Goal: Information Seeking & Learning: Learn about a topic

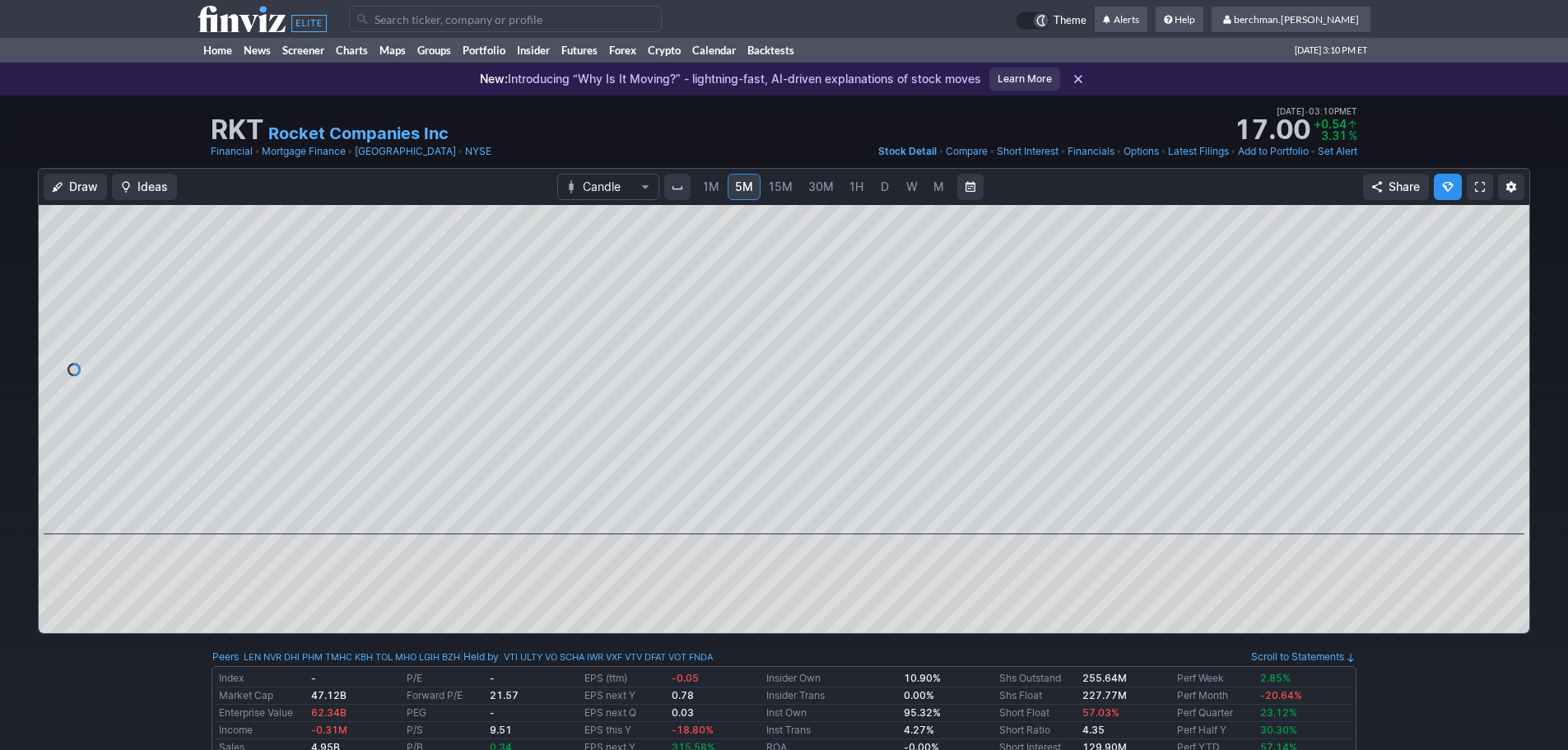
click at [884, 188] on span "D" at bounding box center [885, 186] width 8 height 14
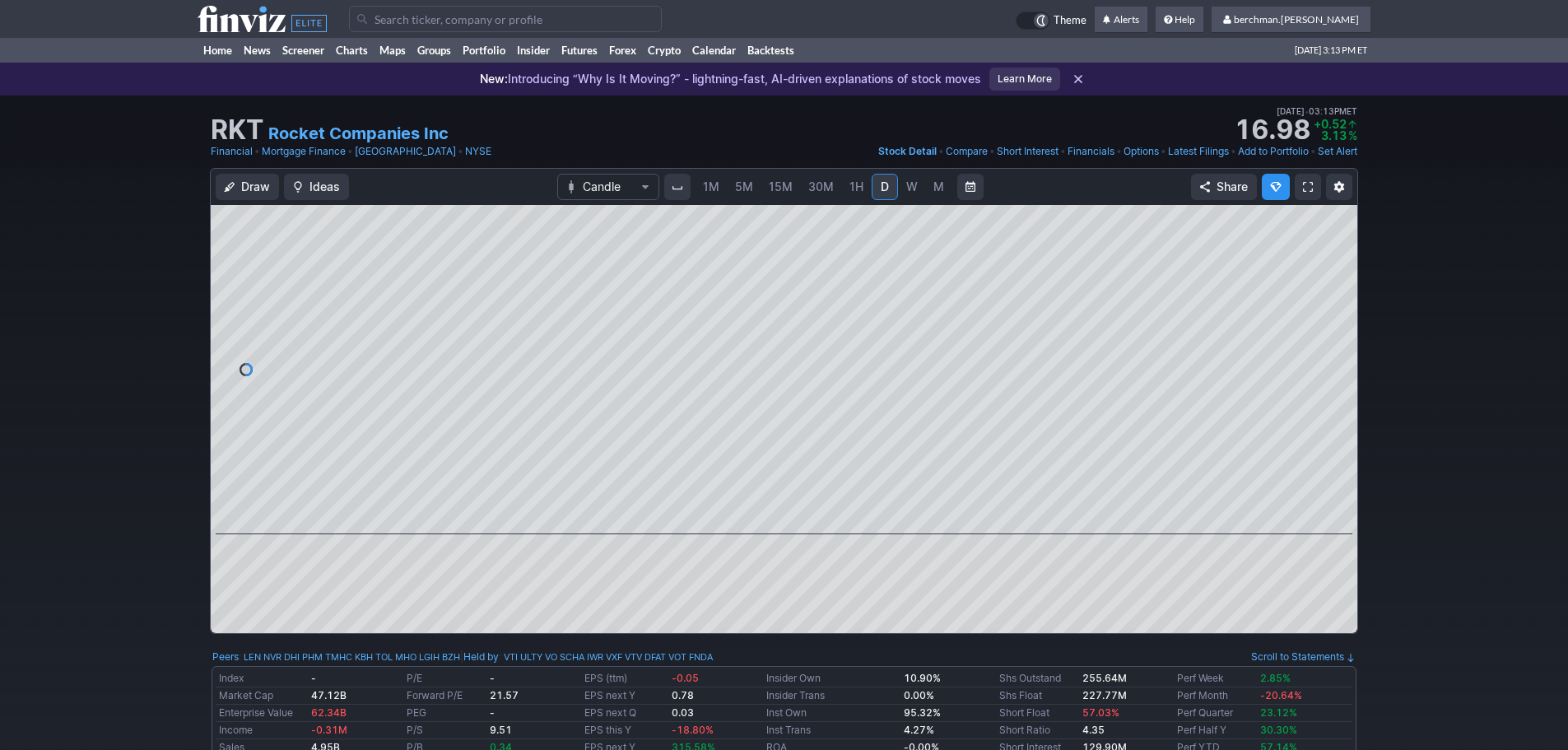
click at [744, 184] on span "5M" at bounding box center [744, 186] width 18 height 14
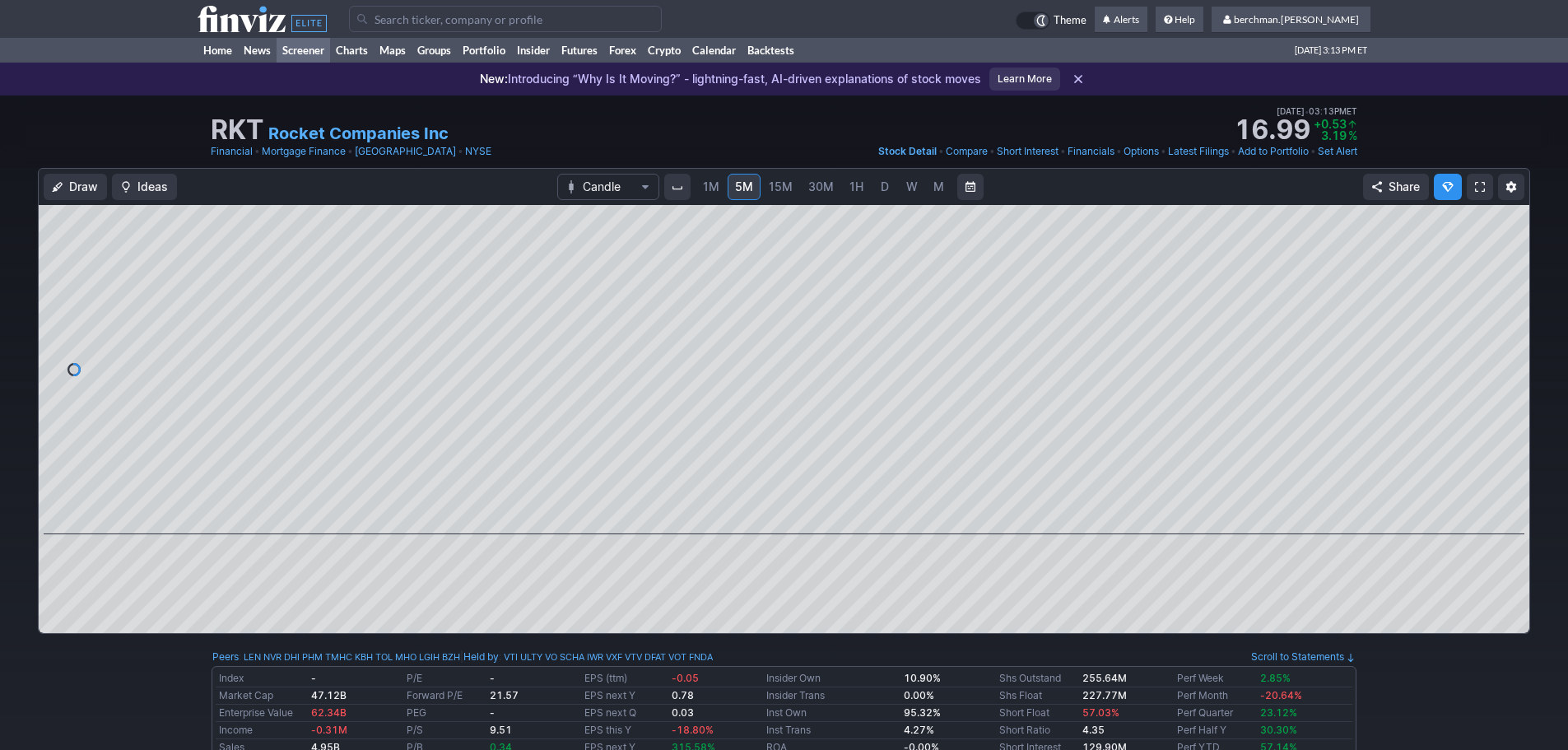
click at [311, 53] on link "Screener" at bounding box center [303, 49] width 53 height 25
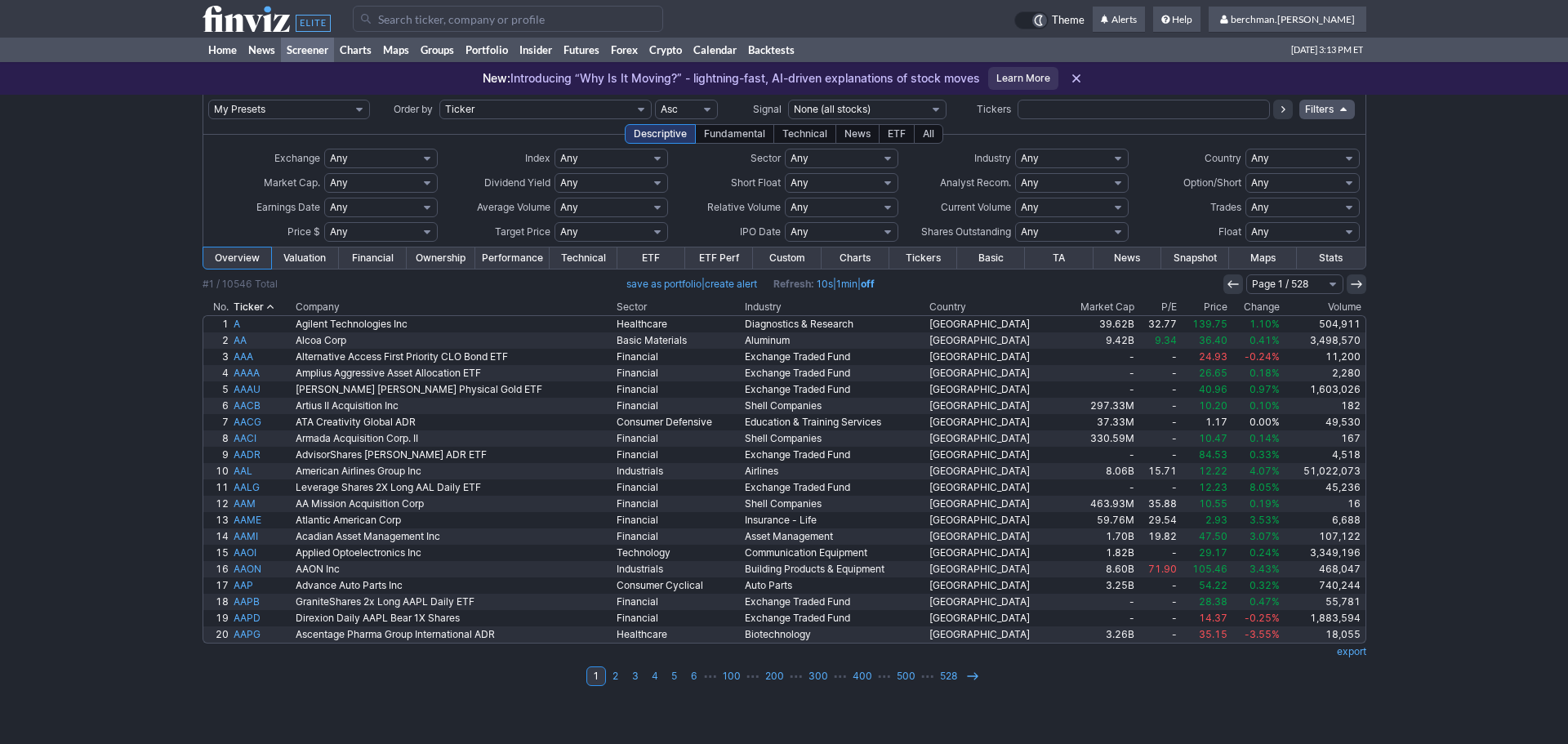
click at [1338, 311] on th "Volume" at bounding box center [1323, 307] width 83 height 17
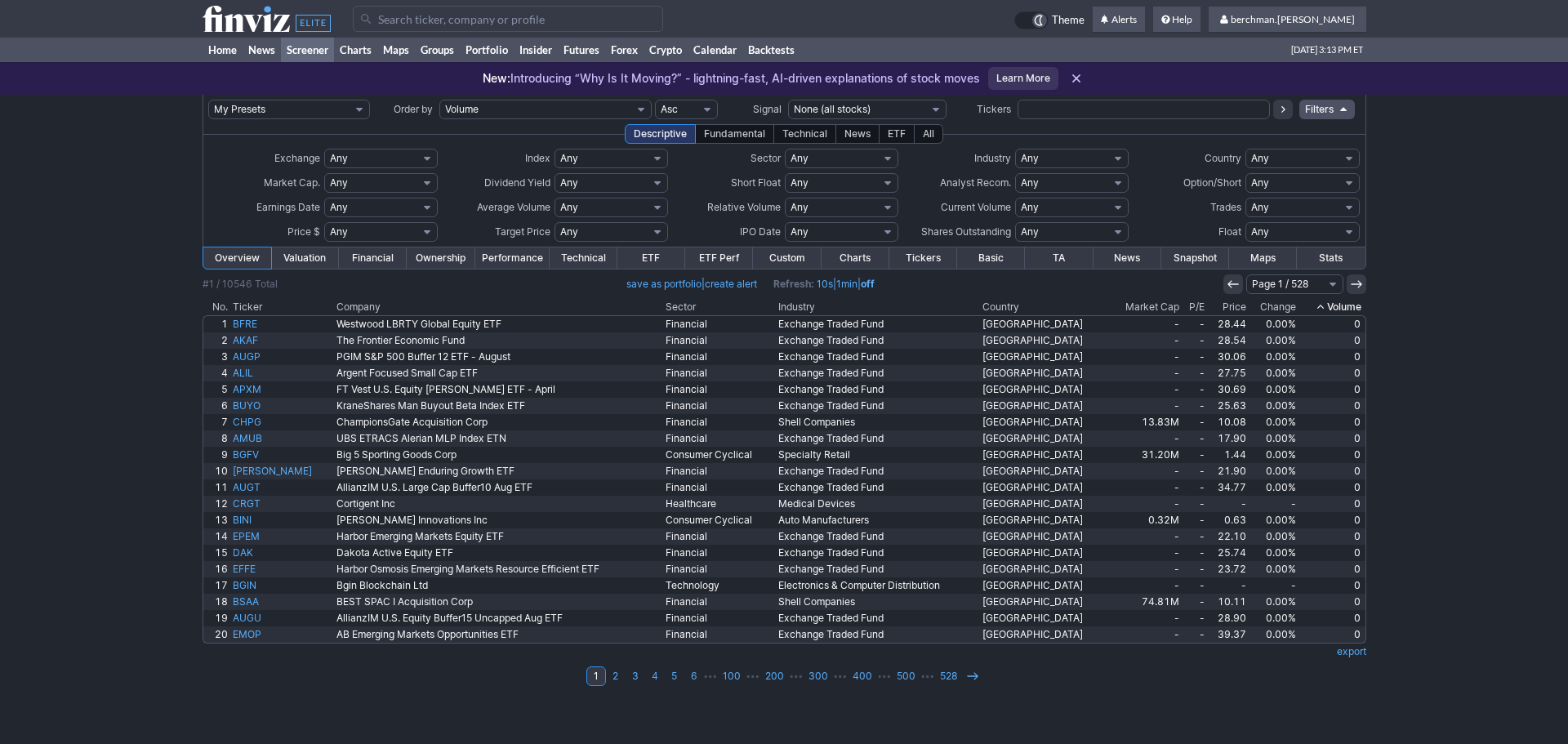
click at [1338, 311] on th "Volume" at bounding box center [1332, 307] width 67 height 17
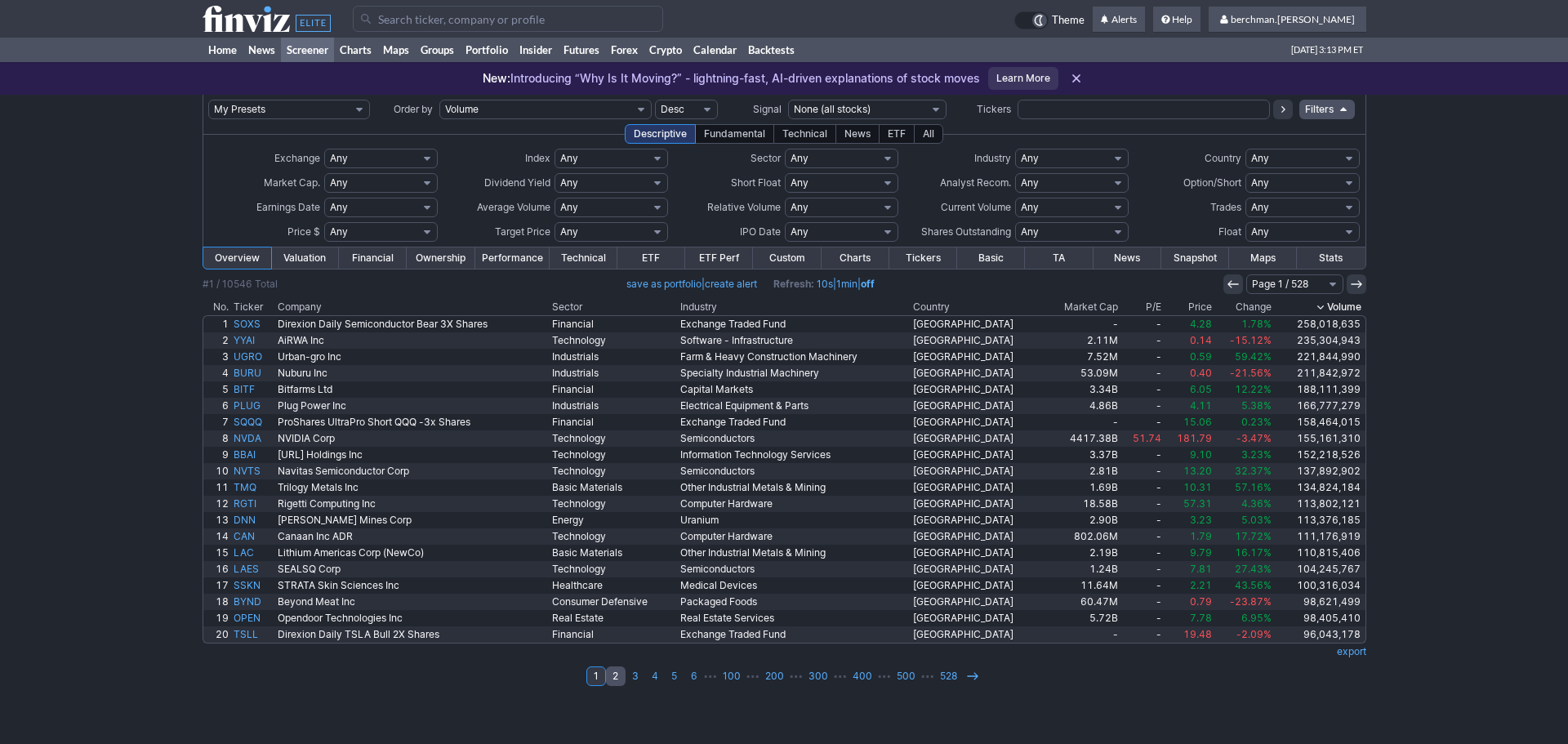
click at [615, 678] on link "2" at bounding box center [616, 677] width 20 height 20
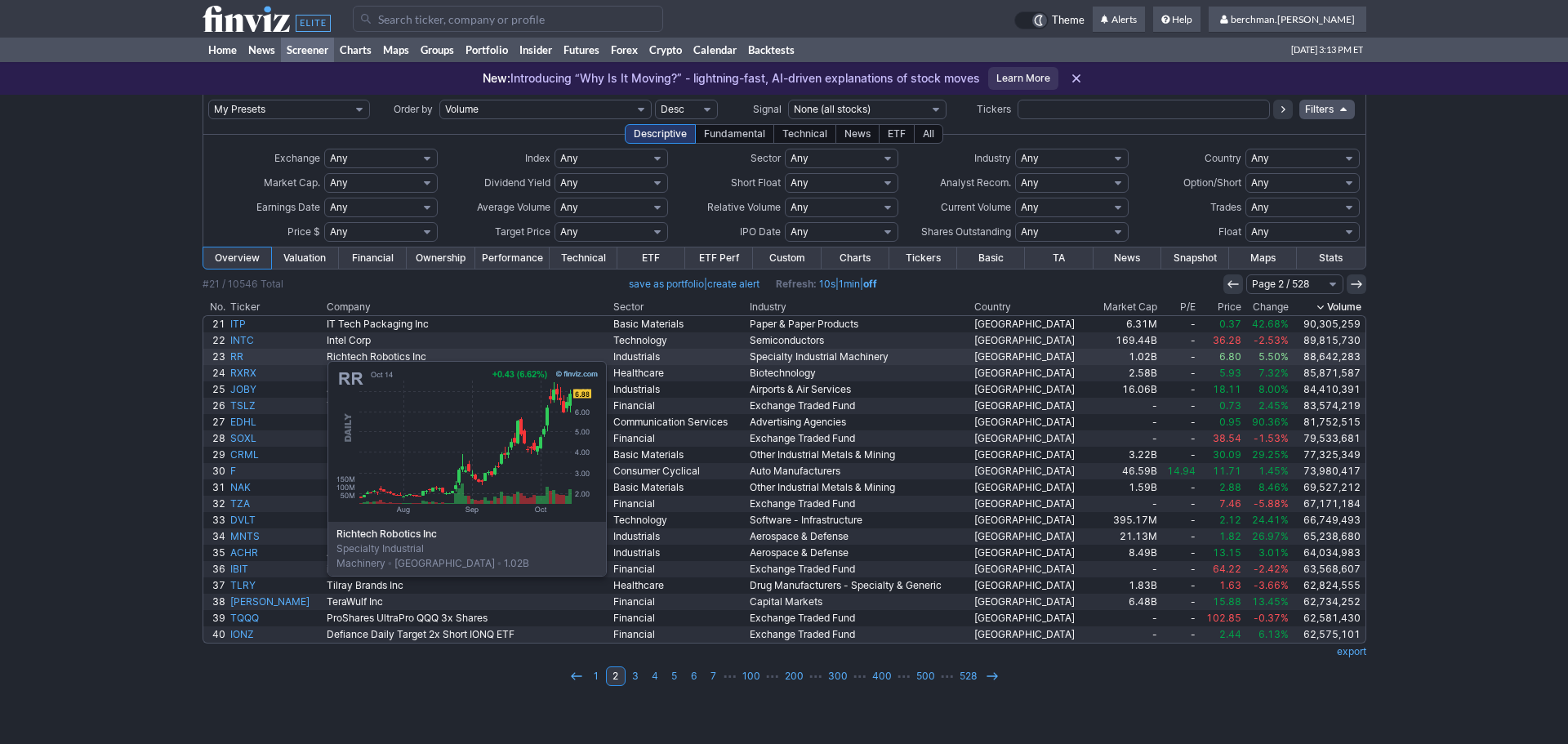
click at [246, 352] on link "RR" at bounding box center [275, 356] width 97 height 17
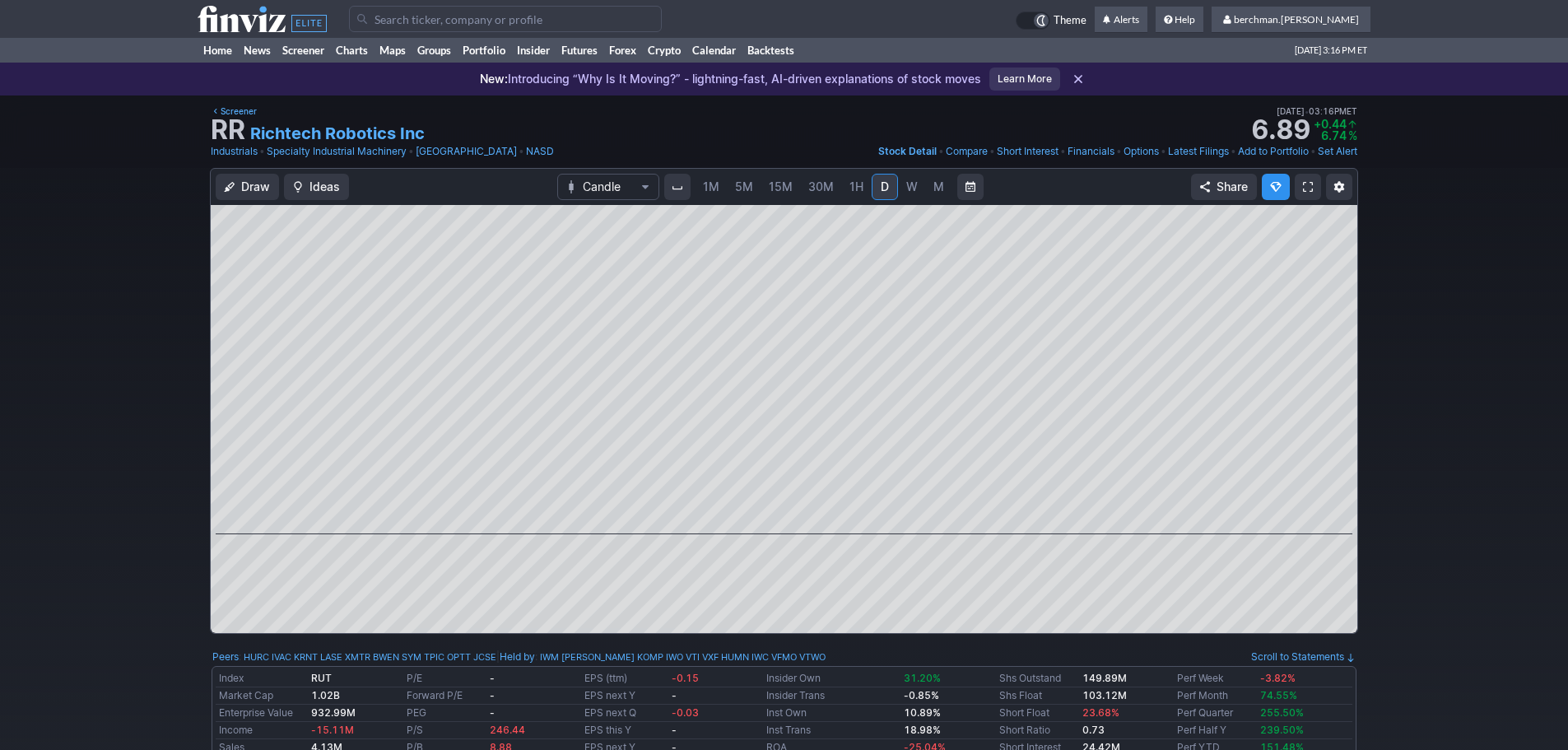
click at [469, 20] on input "Search" at bounding box center [506, 19] width 313 height 27
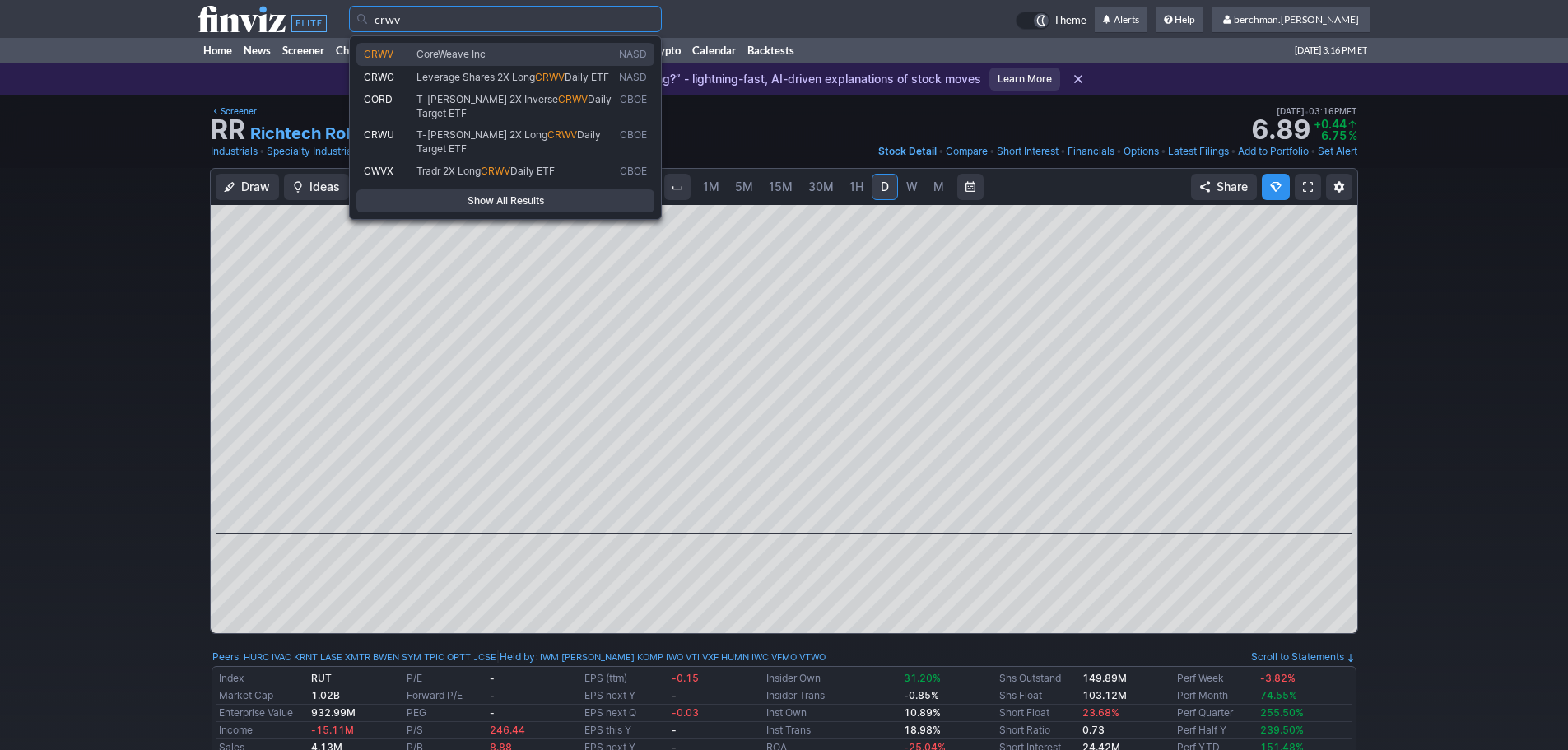
click at [479, 50] on span "CoreWeave Inc" at bounding box center [451, 54] width 69 height 13
type input "CRWV"
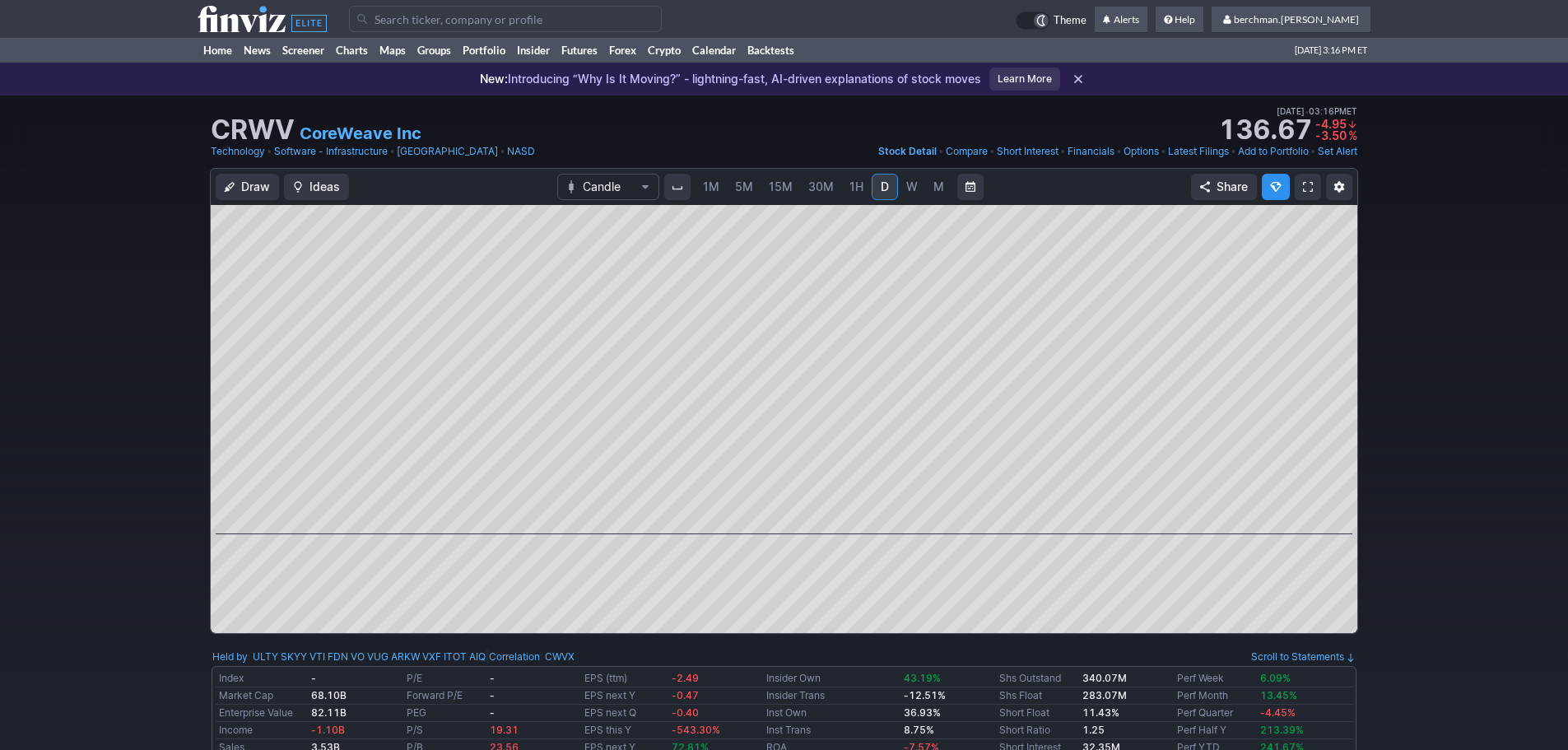
click at [747, 188] on span "5M" at bounding box center [744, 186] width 18 height 14
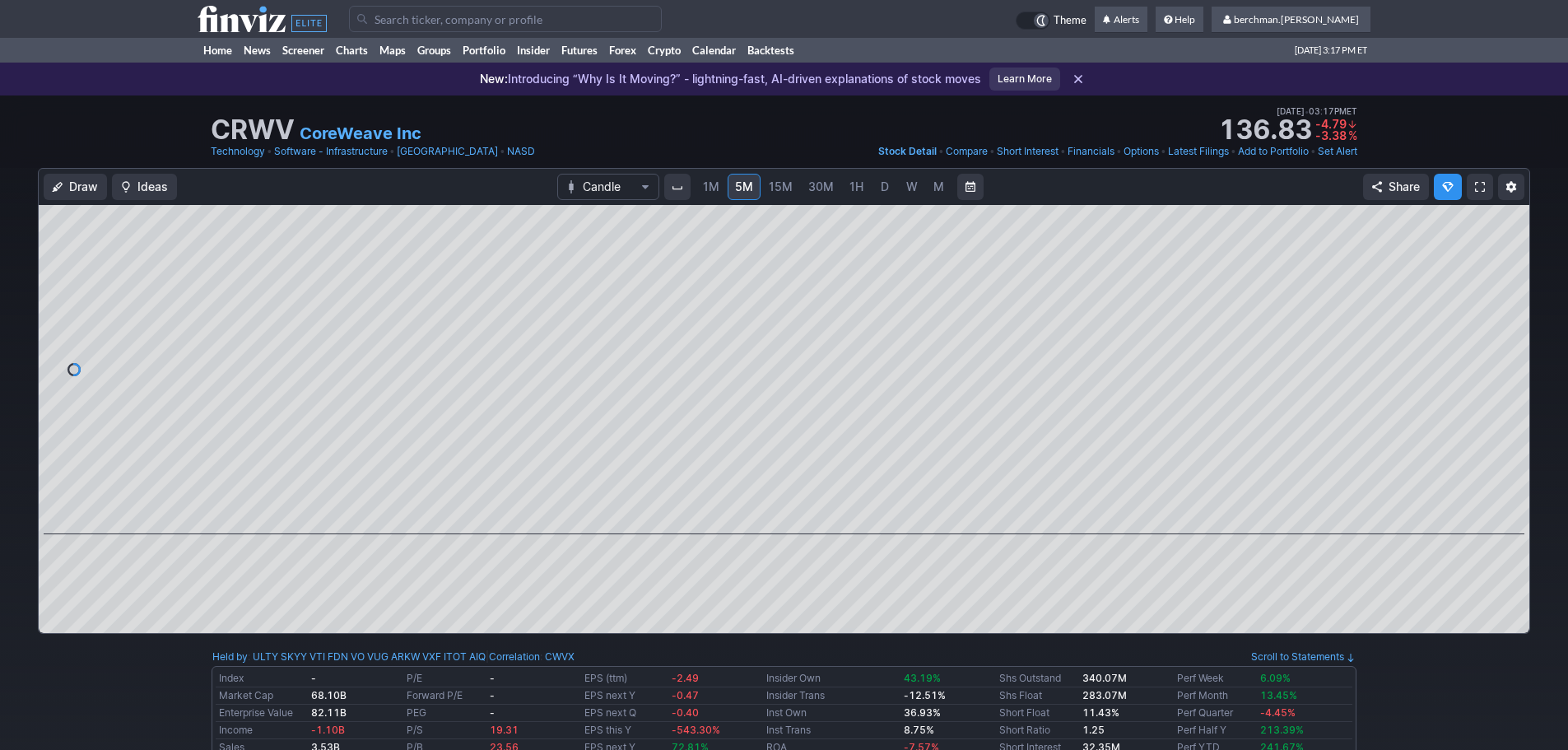
click at [874, 187] on link "D" at bounding box center [885, 186] width 27 height 27
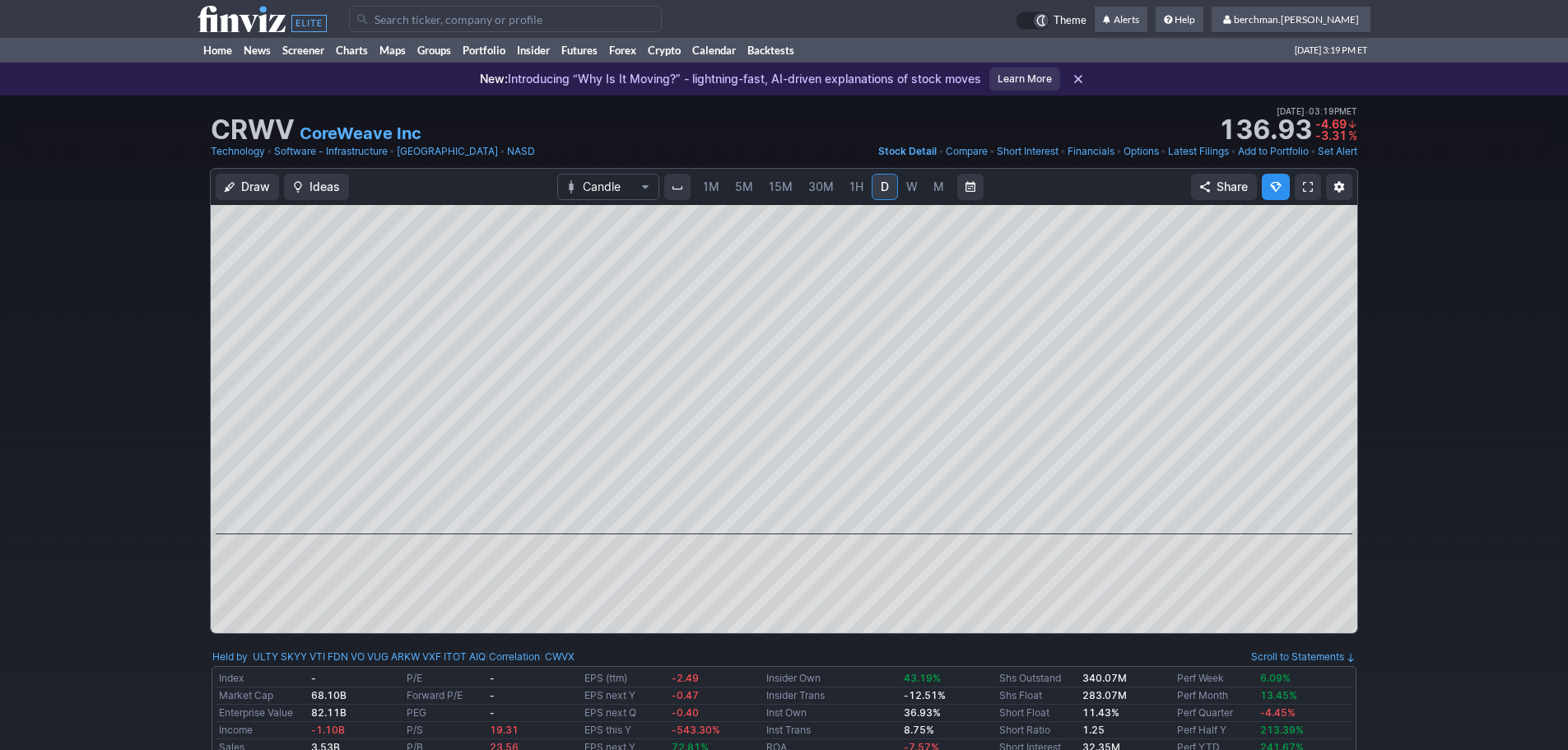
click at [464, 17] on input "Search" at bounding box center [506, 19] width 313 height 27
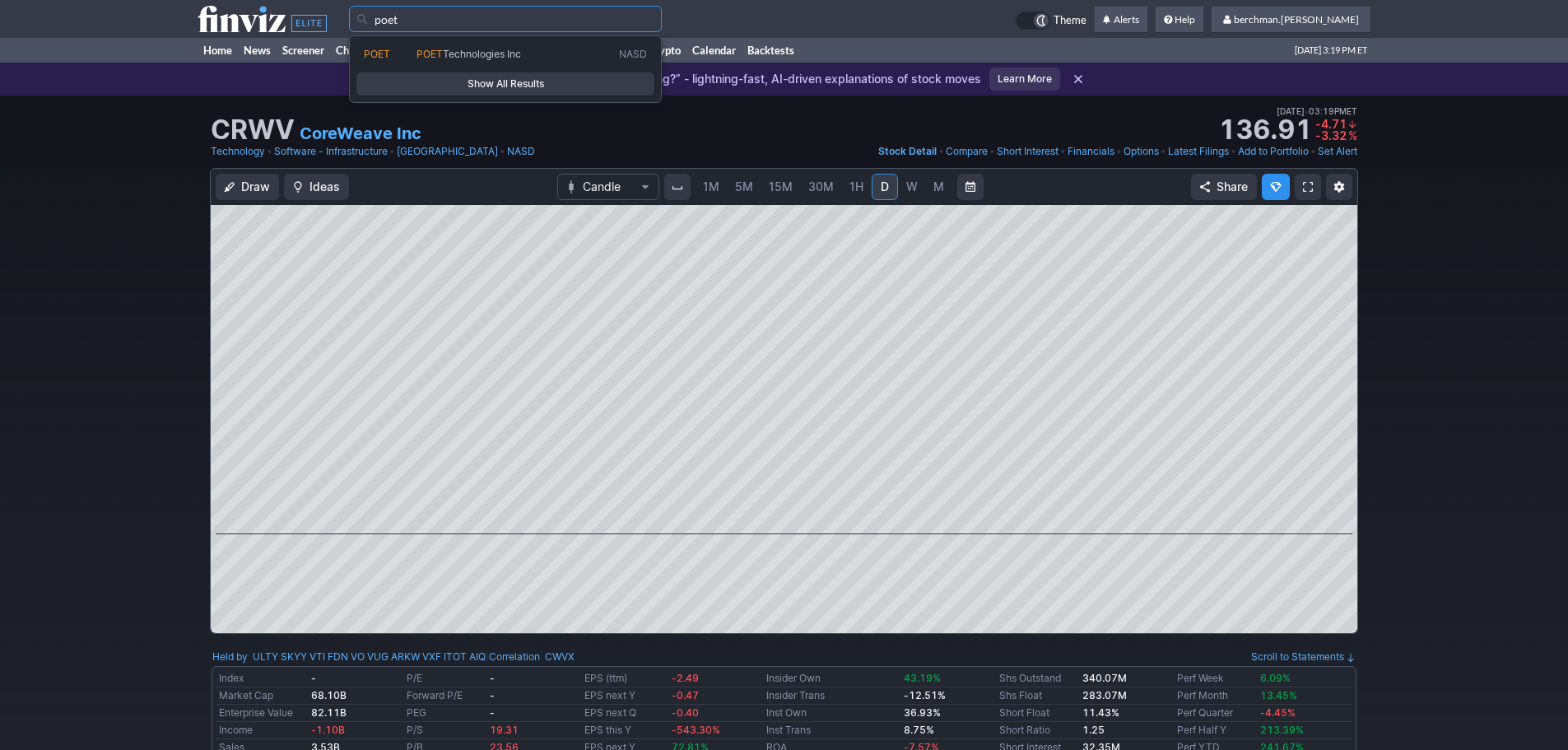
type input "poet"
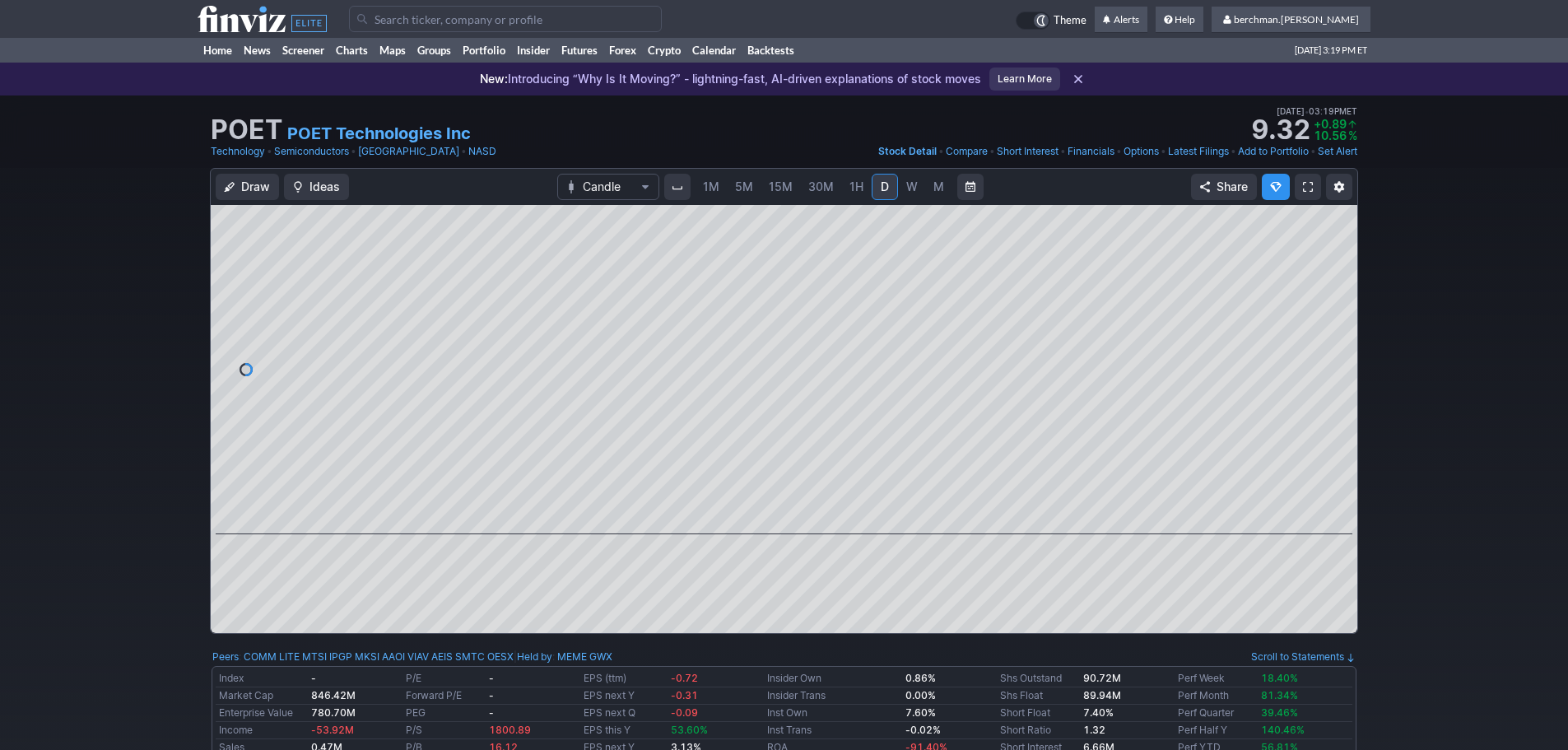
click at [752, 189] on link "5M" at bounding box center [743, 186] width 32 height 27
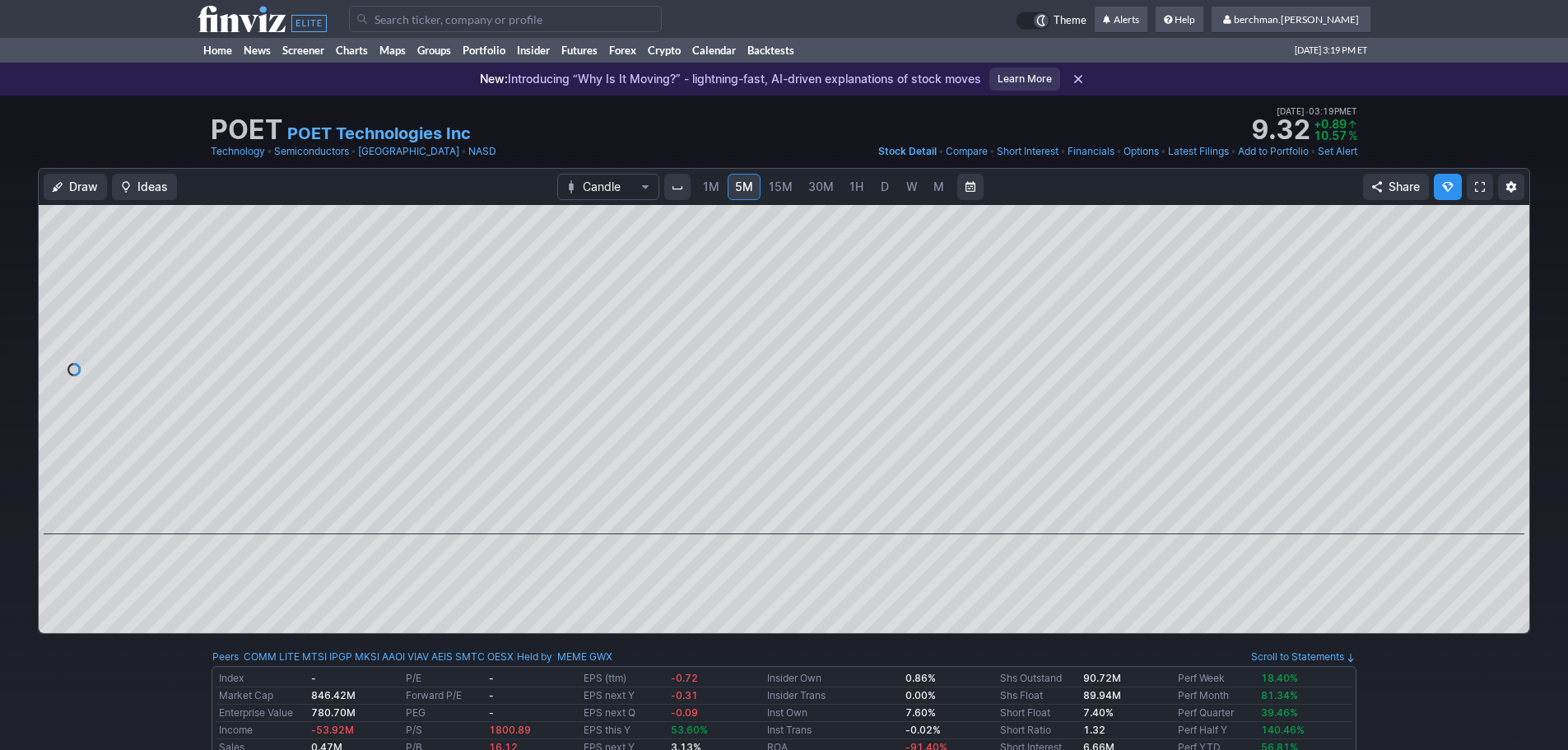
click at [886, 189] on span "D" at bounding box center [885, 186] width 12 height 17
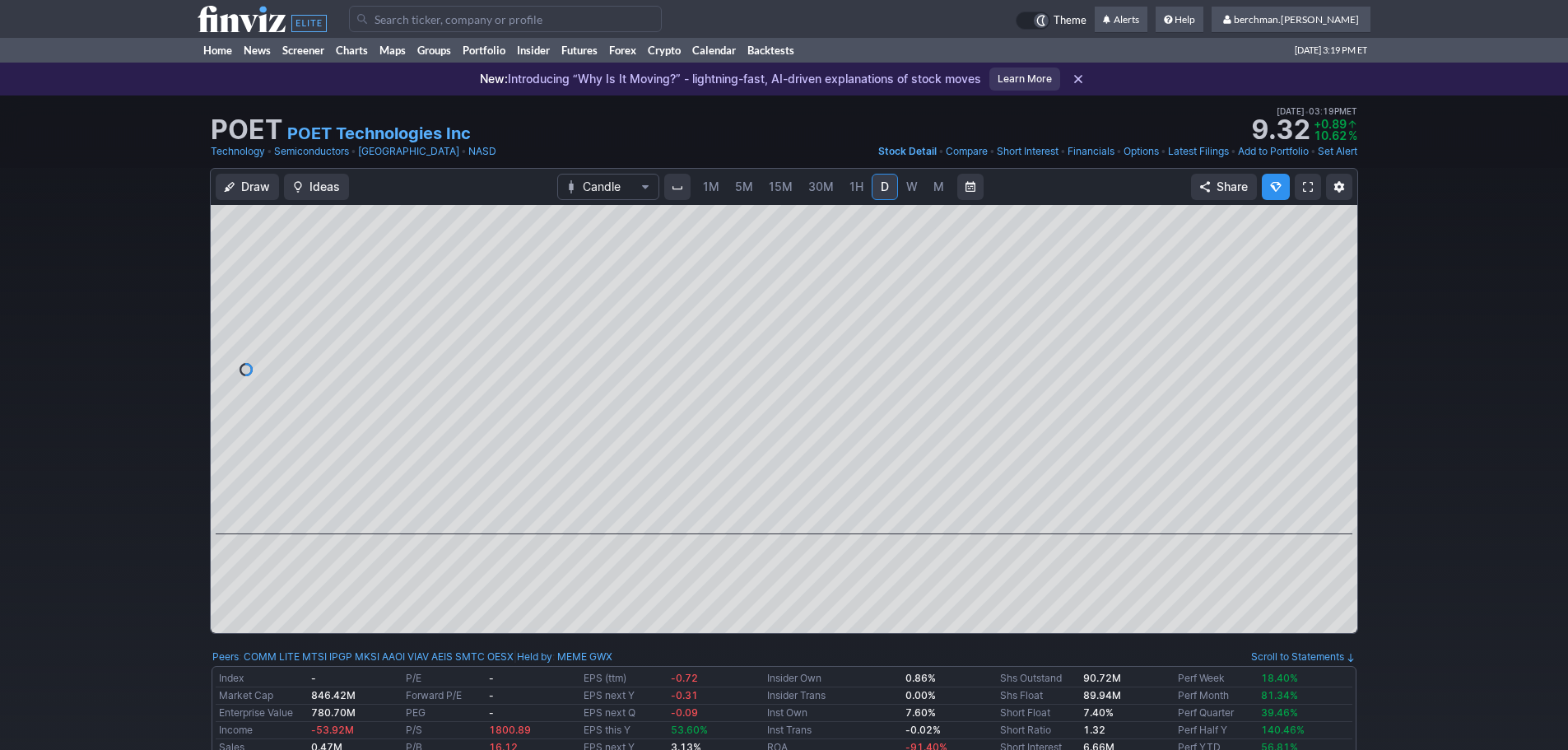
click at [755, 190] on link "5M" at bounding box center [743, 186] width 32 height 27
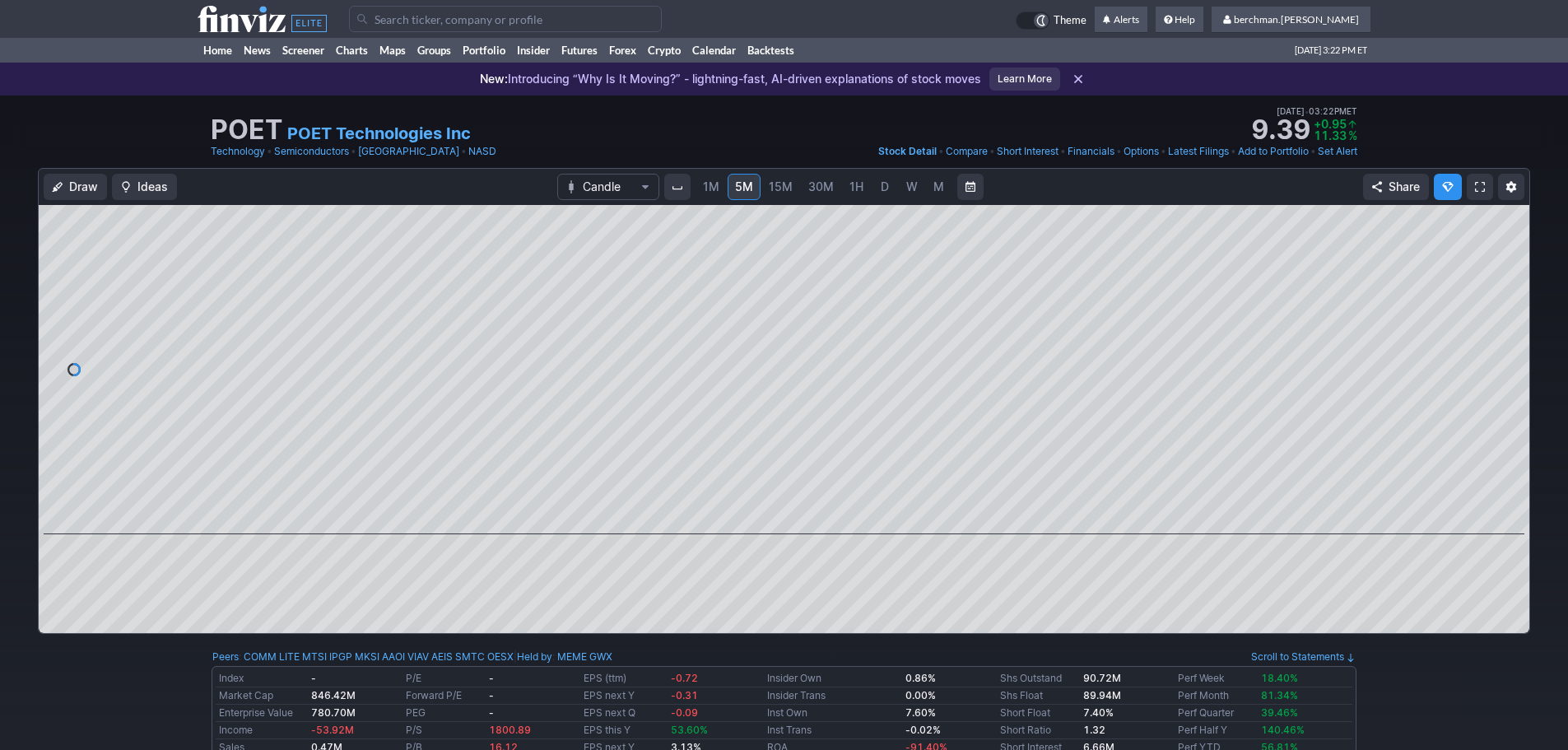
click at [571, 19] on input "Search" at bounding box center [506, 19] width 313 height 27
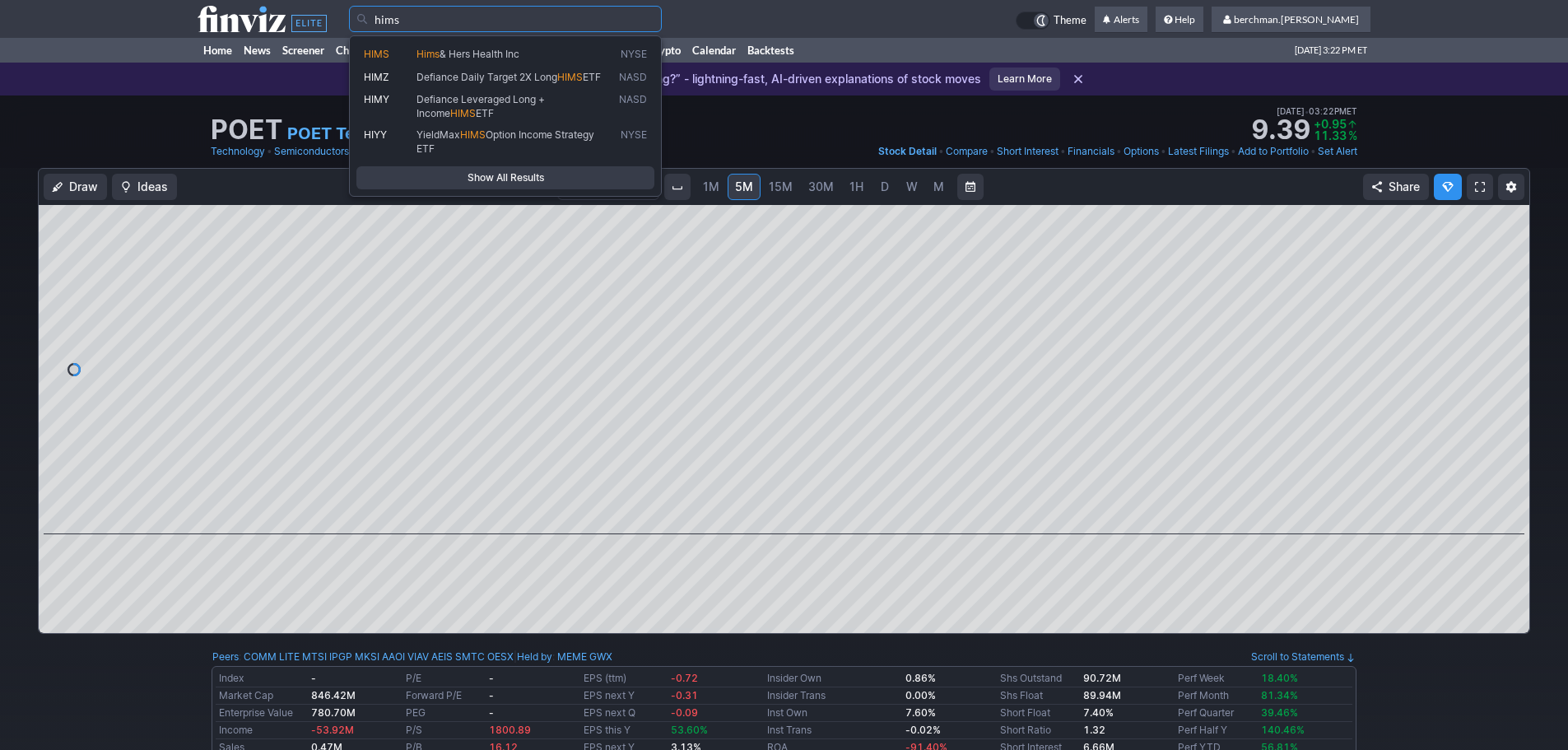
click at [524, 59] on span "Hims & Hers Health Inc" at bounding box center [515, 55] width 203 height 14
type input "HIMS"
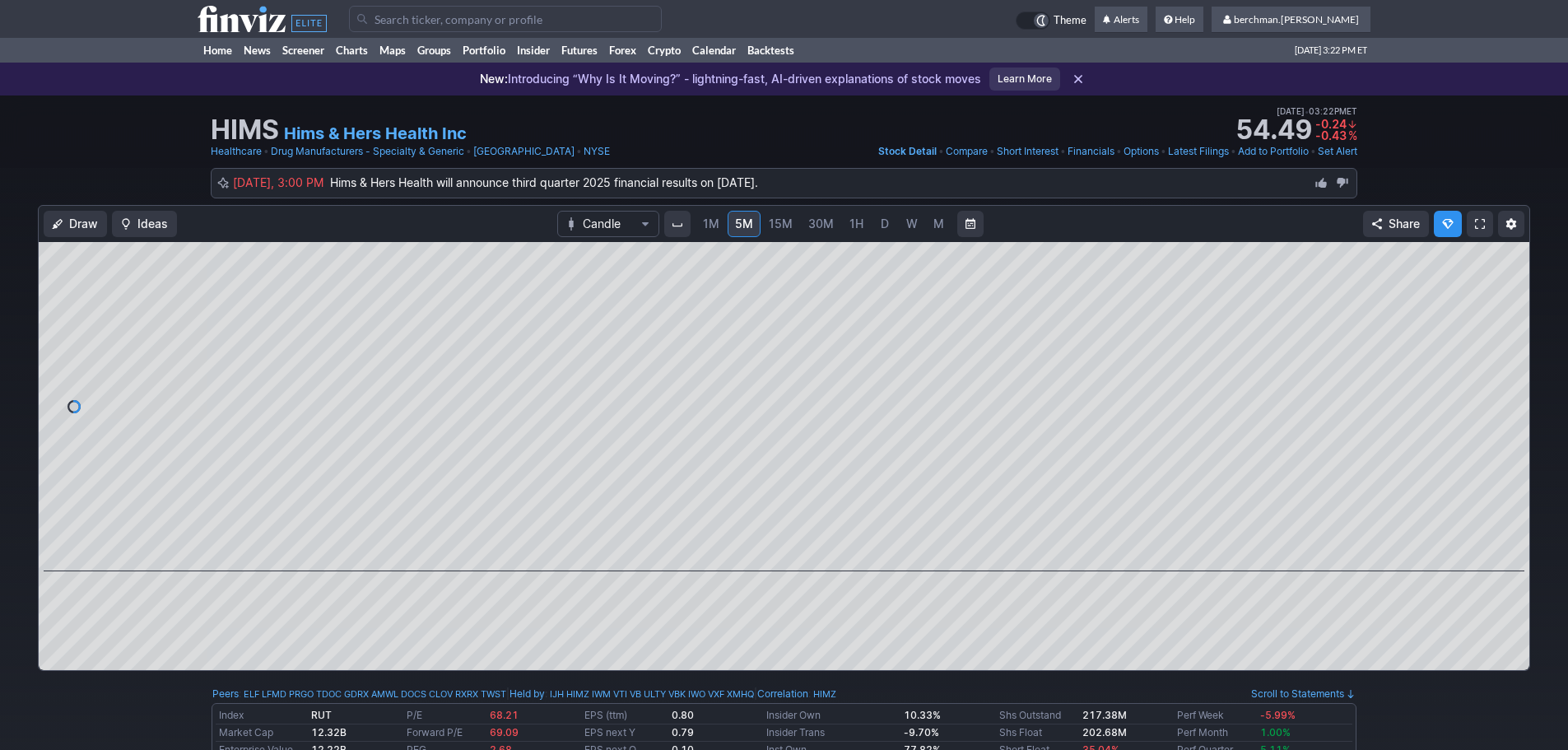
click at [883, 226] on span "D" at bounding box center [885, 223] width 8 height 14
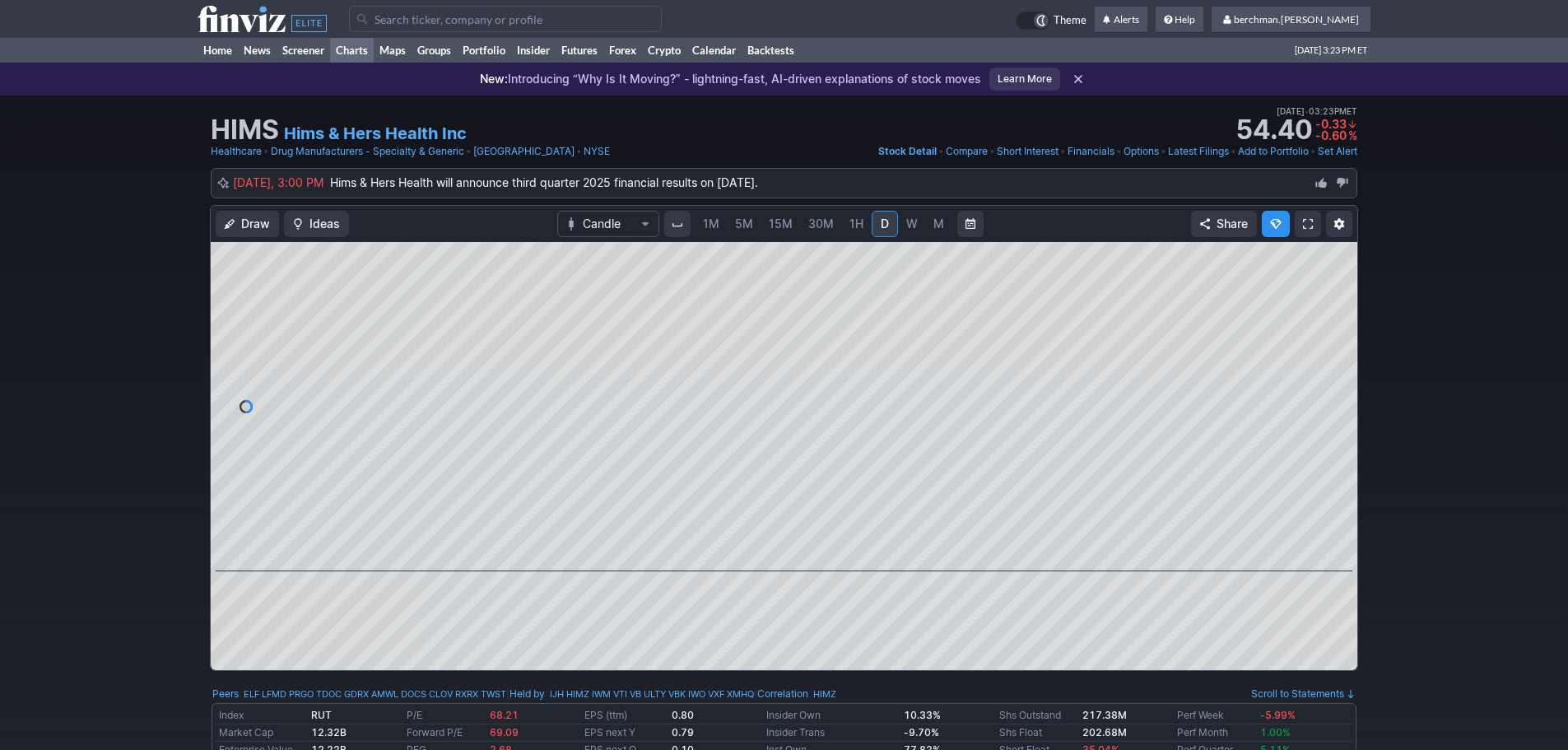
click at [350, 47] on link "Charts" at bounding box center [351, 49] width 43 height 25
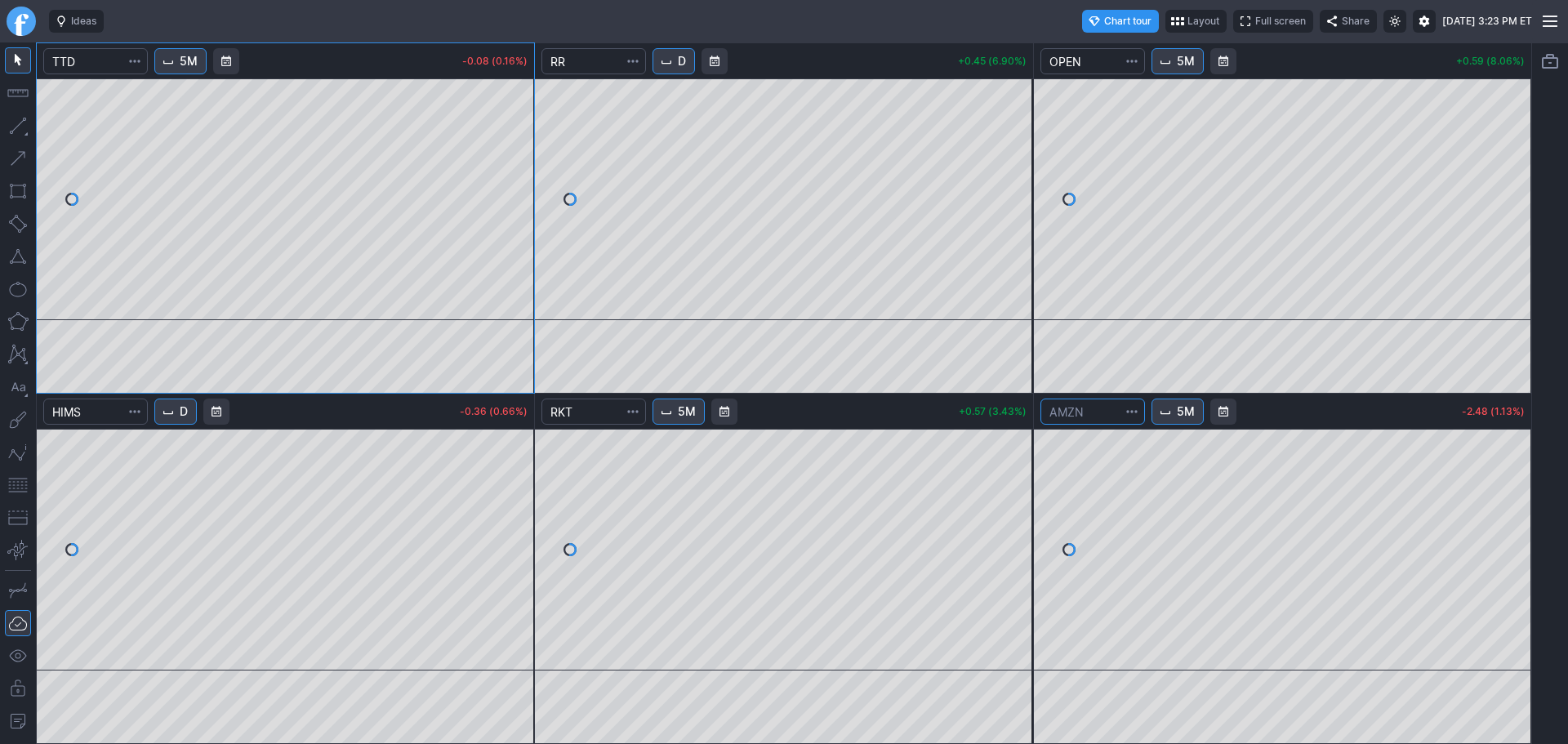
click at [1087, 414] on input "Search" at bounding box center [1093, 411] width 104 height 26
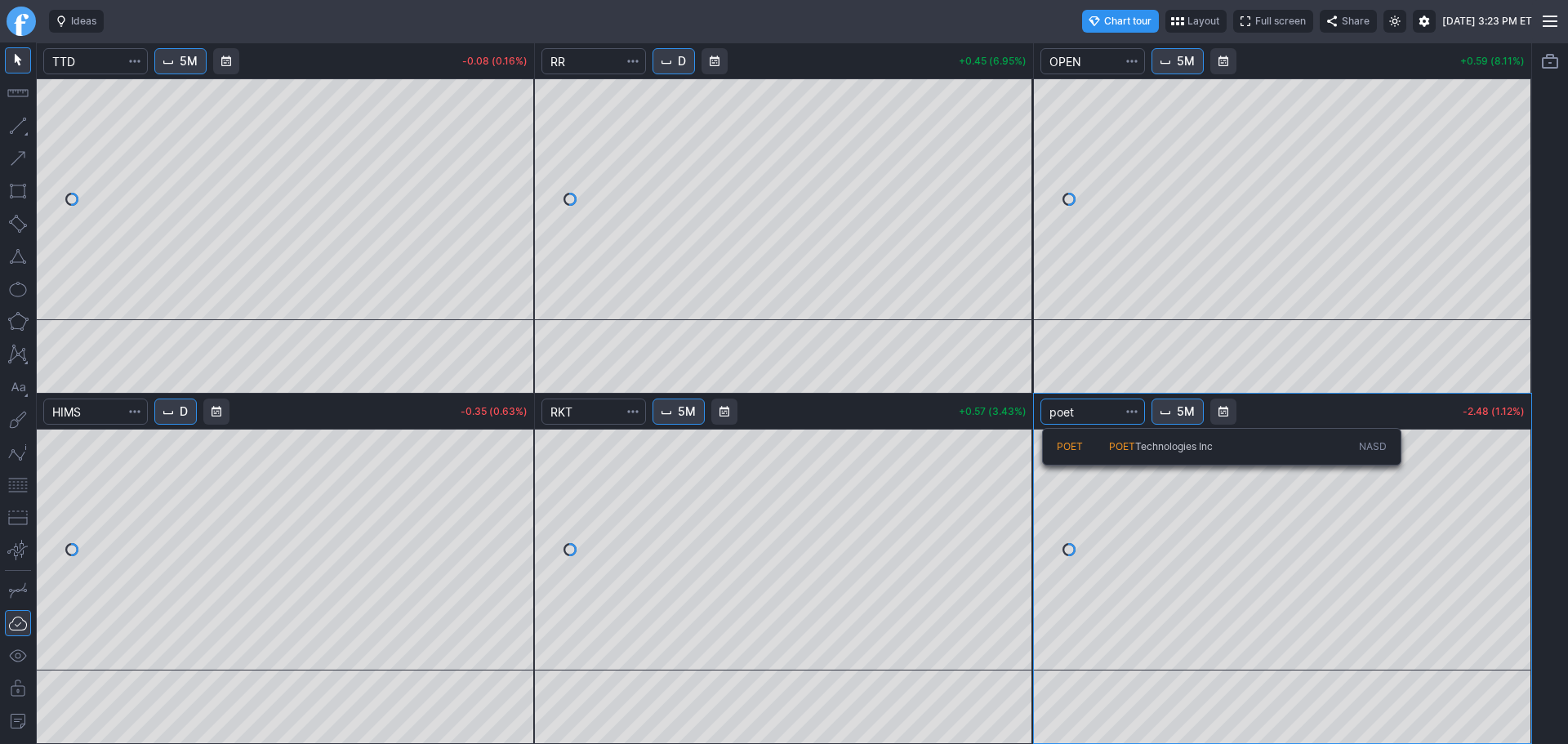
type input "poet"
click at [1110, 441] on span "POET" at bounding box center [1122, 446] width 26 height 13
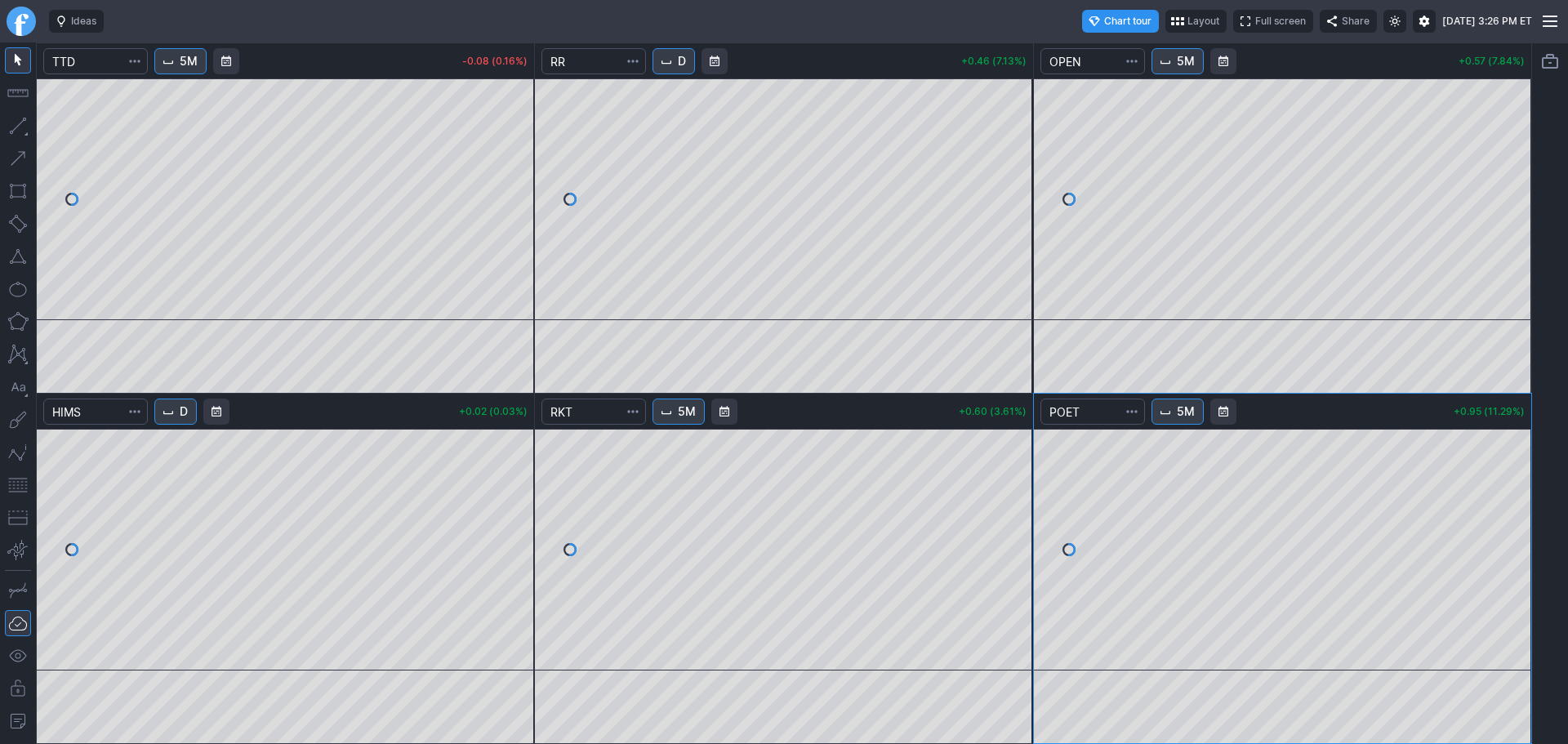
click at [189, 60] on span "5M" at bounding box center [188, 61] width 18 height 17
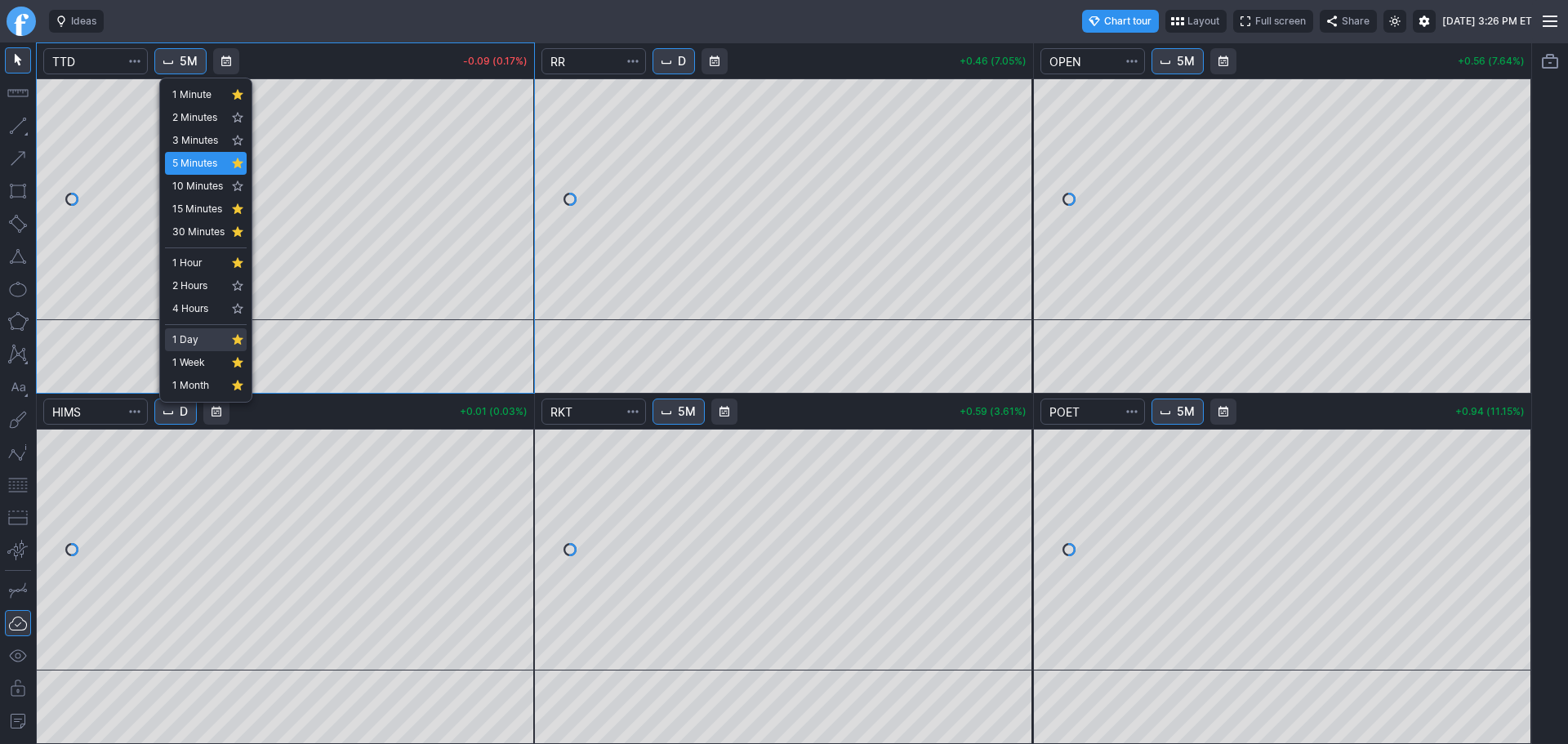
click at [198, 343] on span "1 Day" at bounding box center [198, 340] width 53 height 17
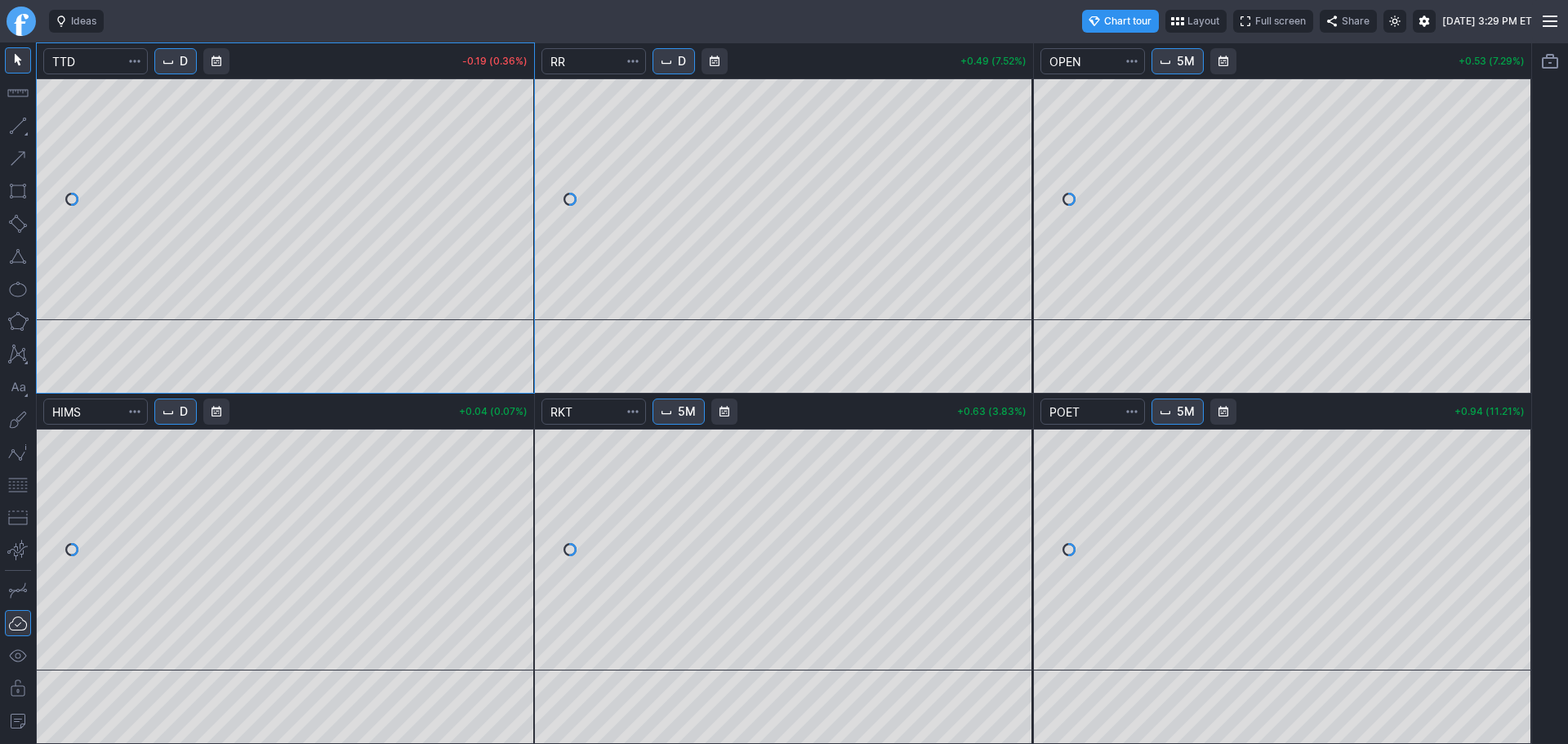
click at [679, 74] on div "D" at bounding box center [802, 62] width 301 height 39
click at [682, 61] on span "D" at bounding box center [681, 61] width 8 height 17
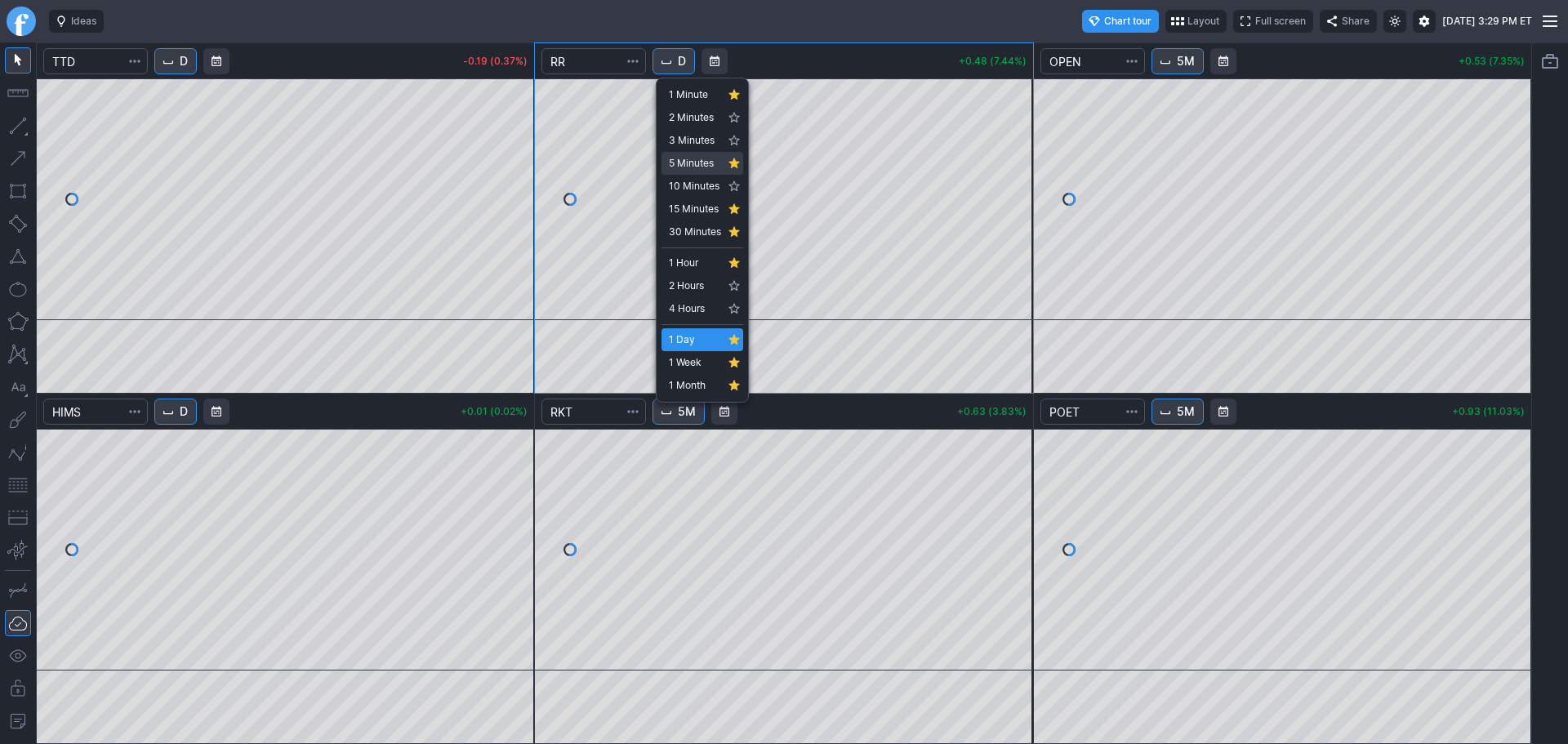
click at [706, 152] on link "5 Minutes" at bounding box center [702, 163] width 82 height 22
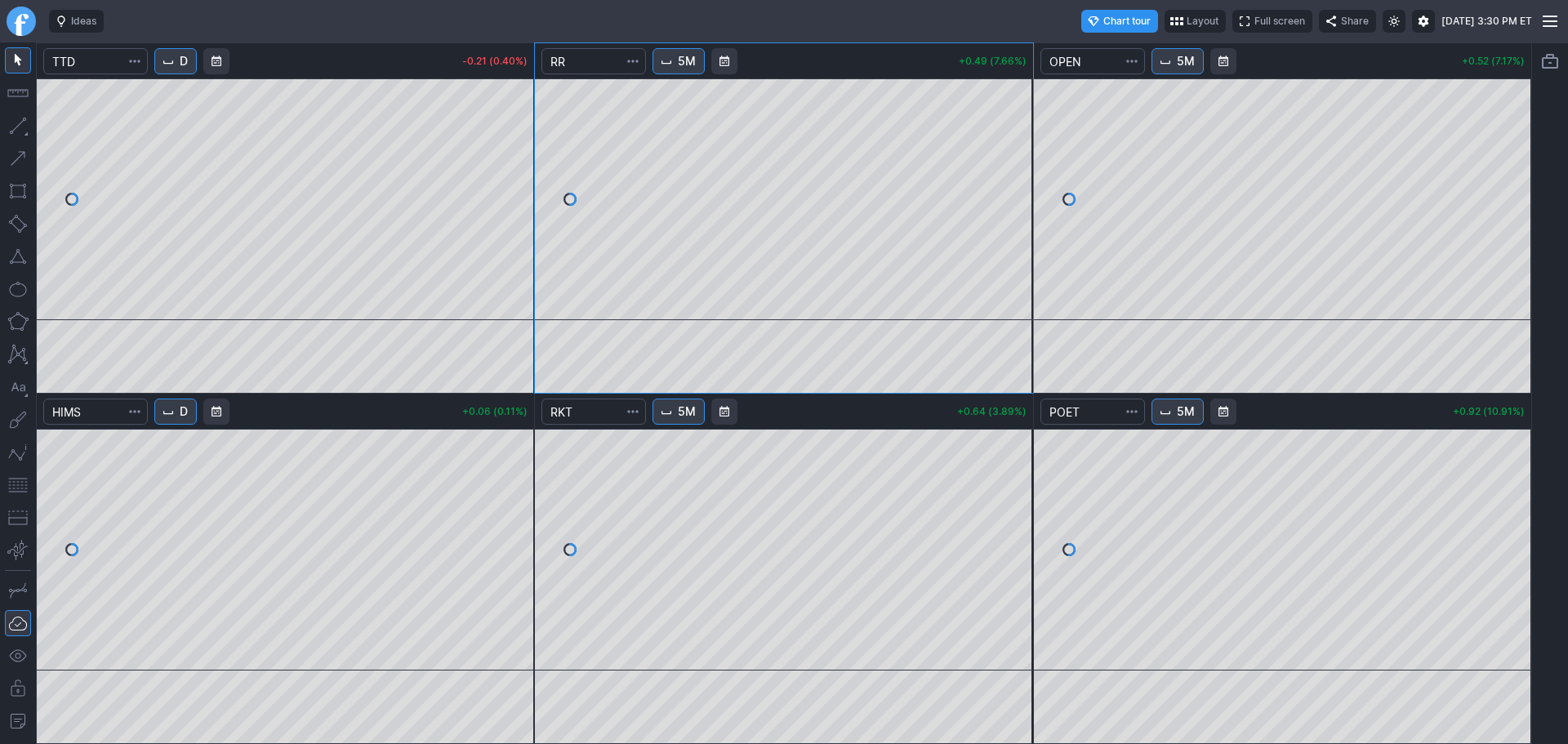
click at [3, 20] on div at bounding box center [21, 21] width 42 height 42
click at [30, 24] on link "Finviz.com" at bounding box center [21, 21] width 29 height 29
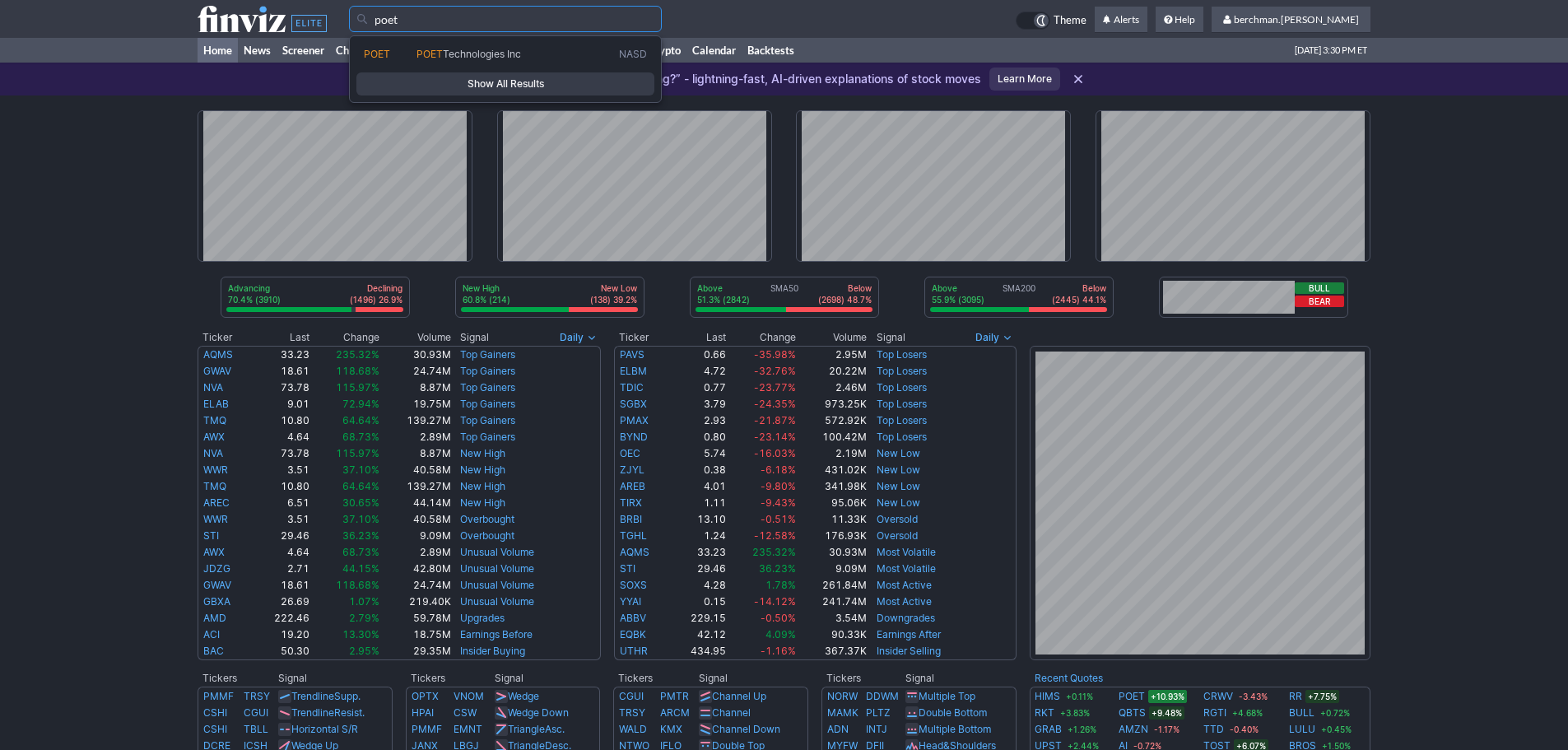
click at [473, 53] on span "Technologies Inc" at bounding box center [481, 54] width 78 height 13
type input "POET"
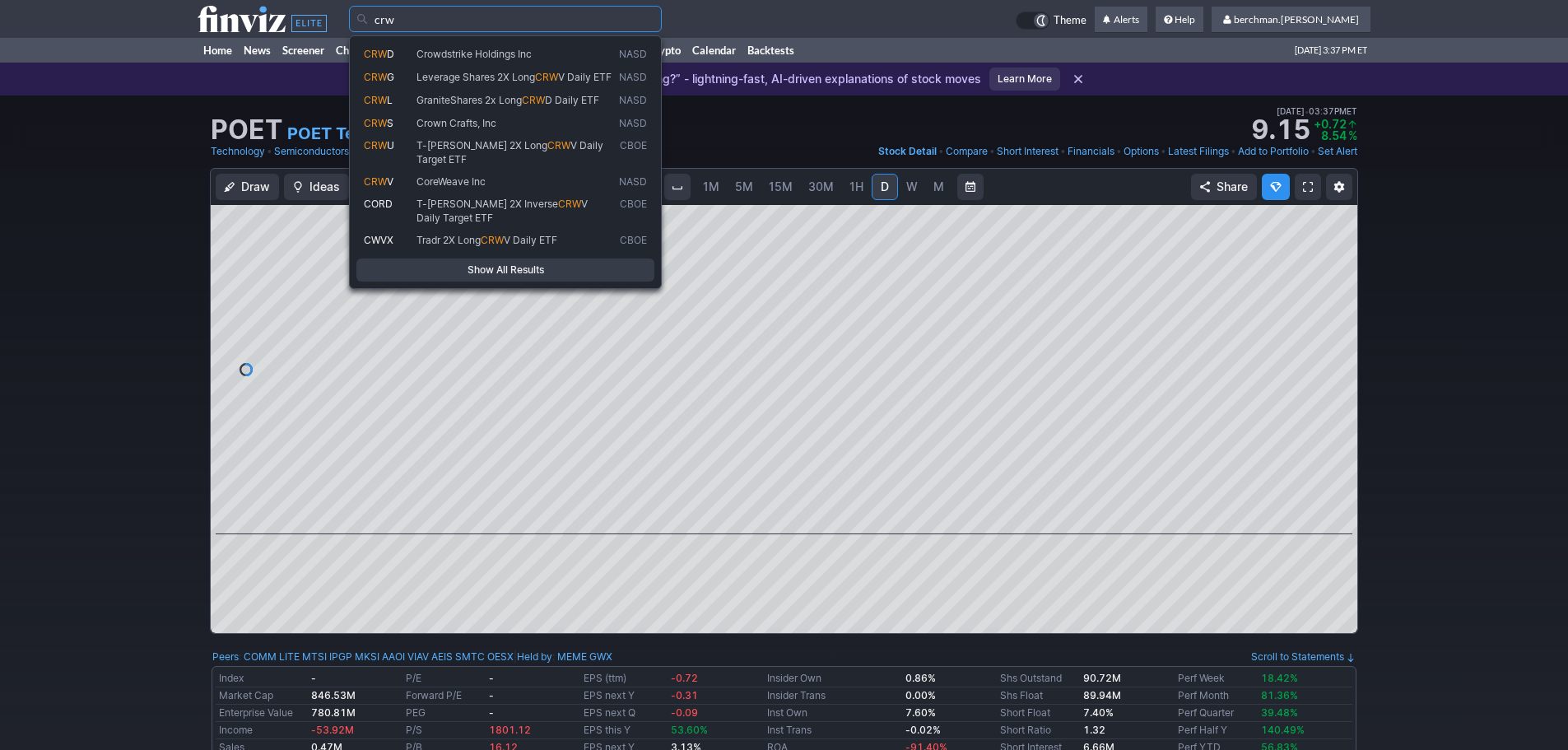
click at [461, 180] on span "CoreWeave Inc" at bounding box center [451, 181] width 69 height 13
type input "CRWV"
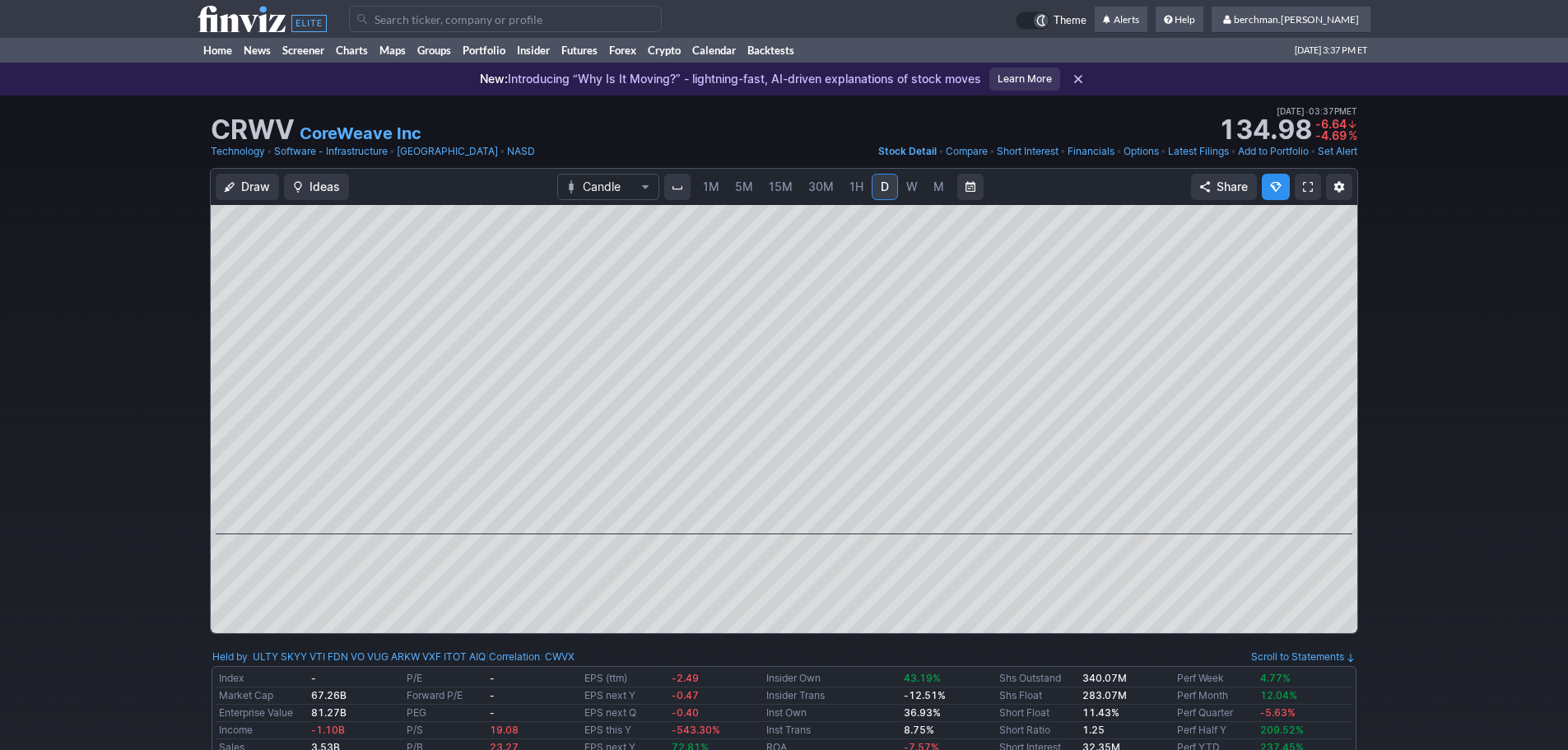
click at [750, 189] on span "5M" at bounding box center [744, 186] width 18 height 14
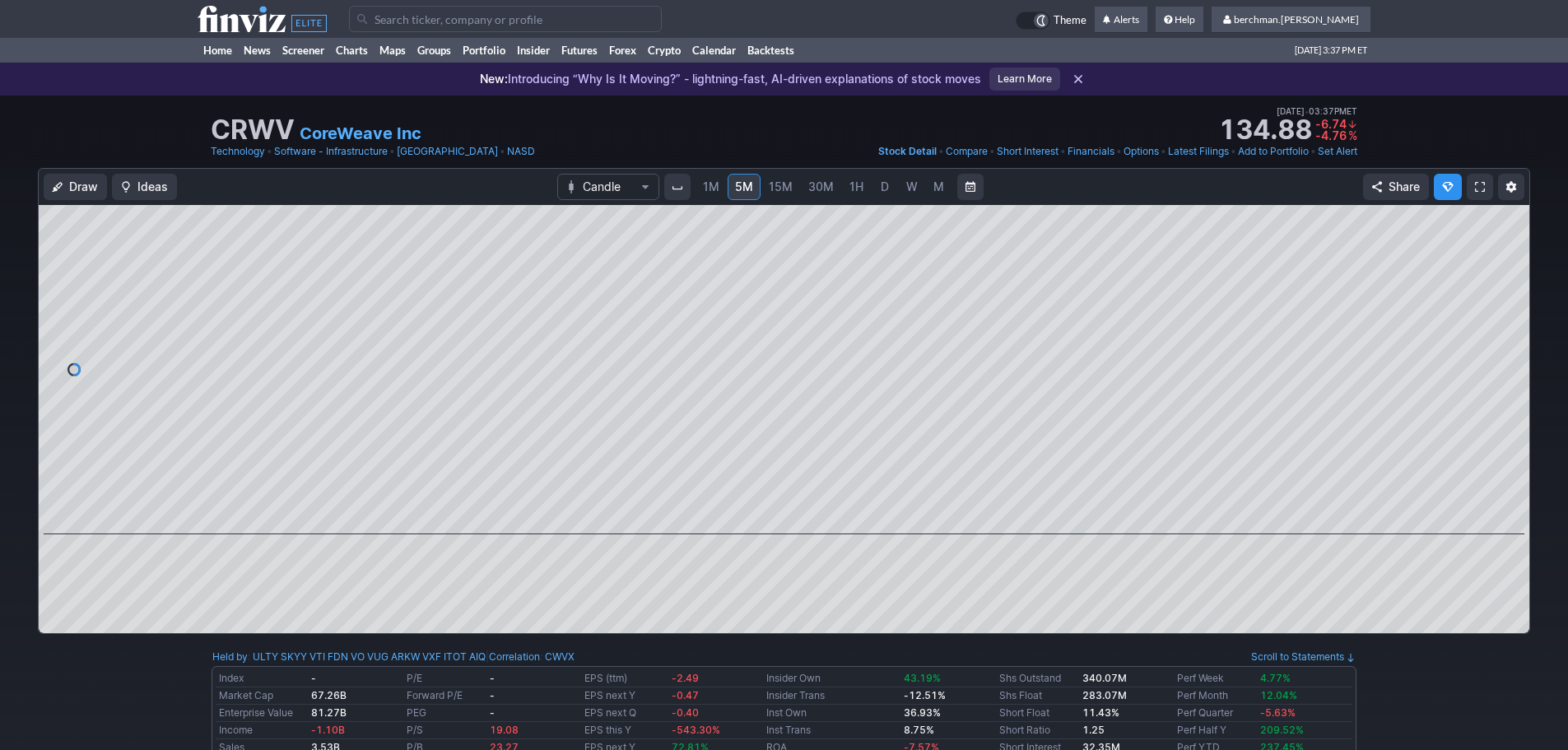
click at [390, 16] on input "Search" at bounding box center [506, 19] width 313 height 27
click at [342, 52] on link "Charts" at bounding box center [351, 49] width 43 height 25
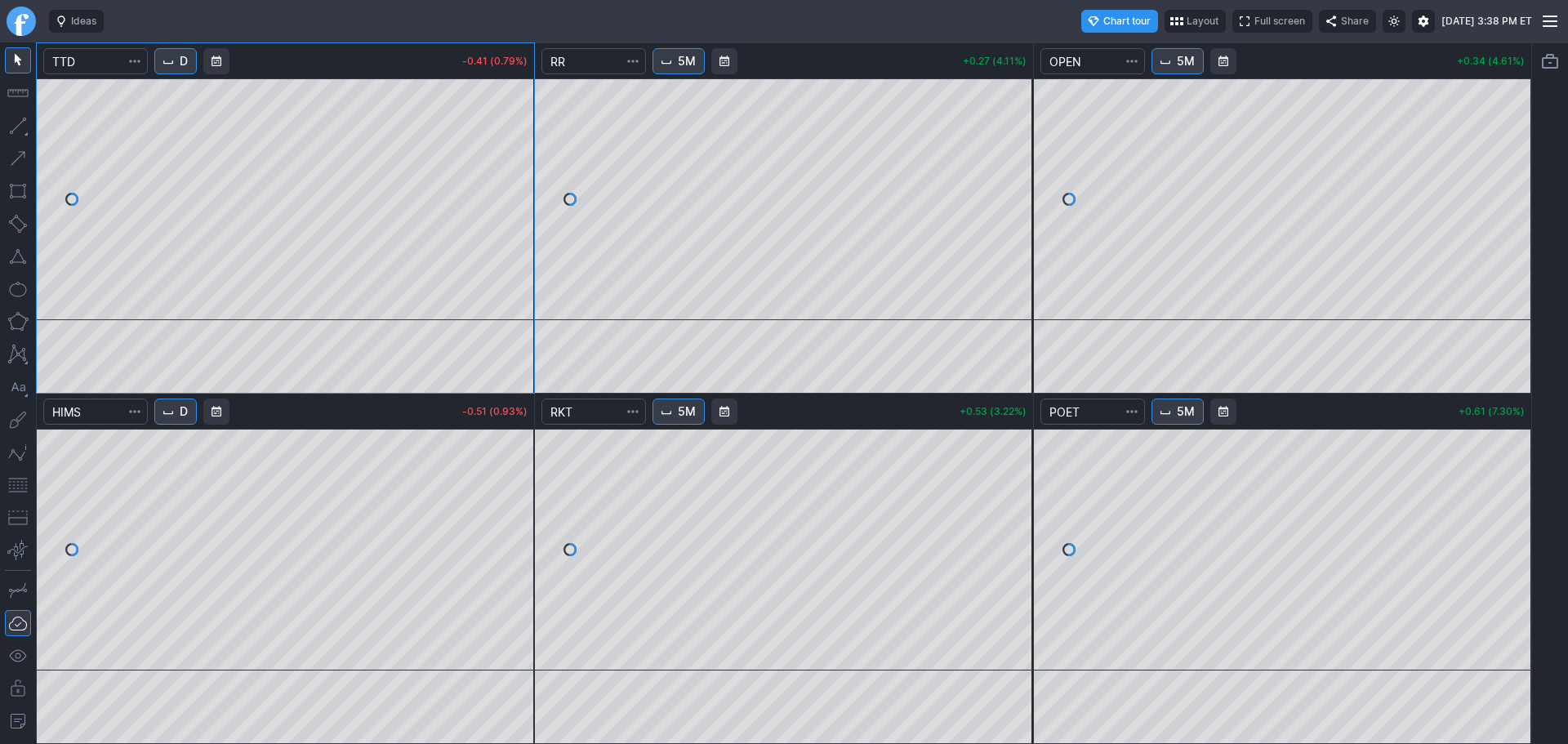
click at [27, 21] on link "Finviz.com" at bounding box center [21, 21] width 29 height 29
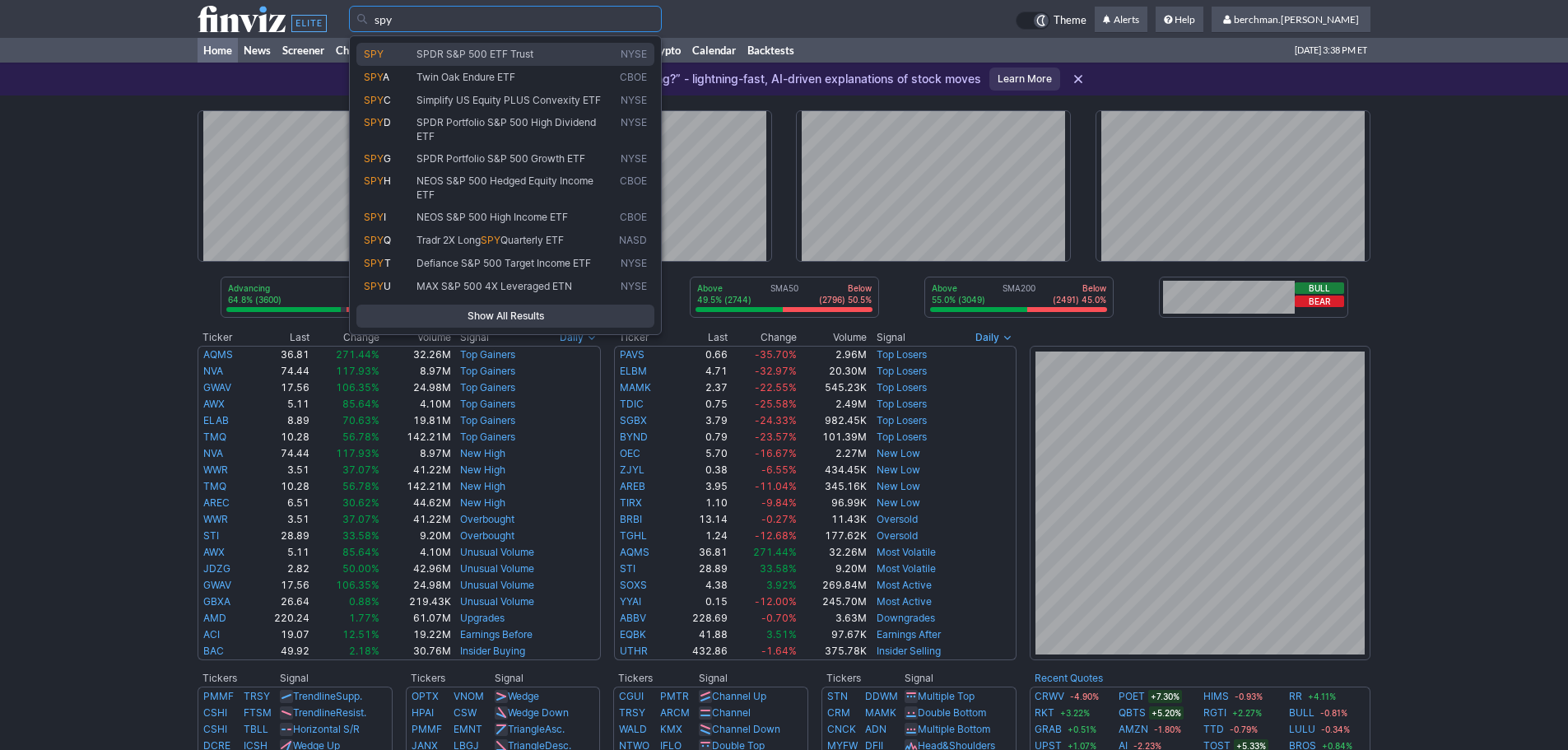
click at [402, 48] on span "SPY" at bounding box center [391, 55] width 53 height 14
type input "SPY"
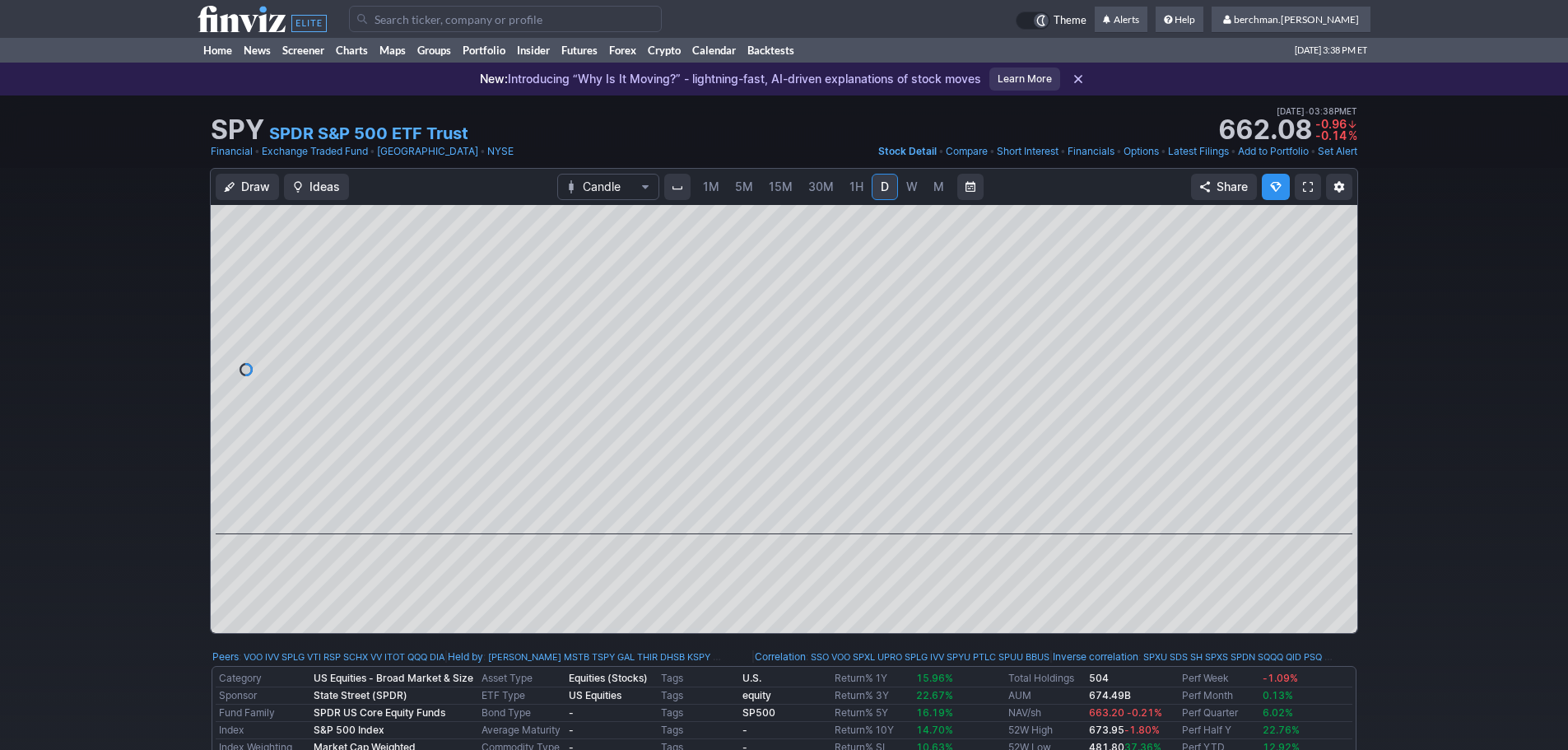
click at [750, 186] on span "5M" at bounding box center [744, 186] width 18 height 14
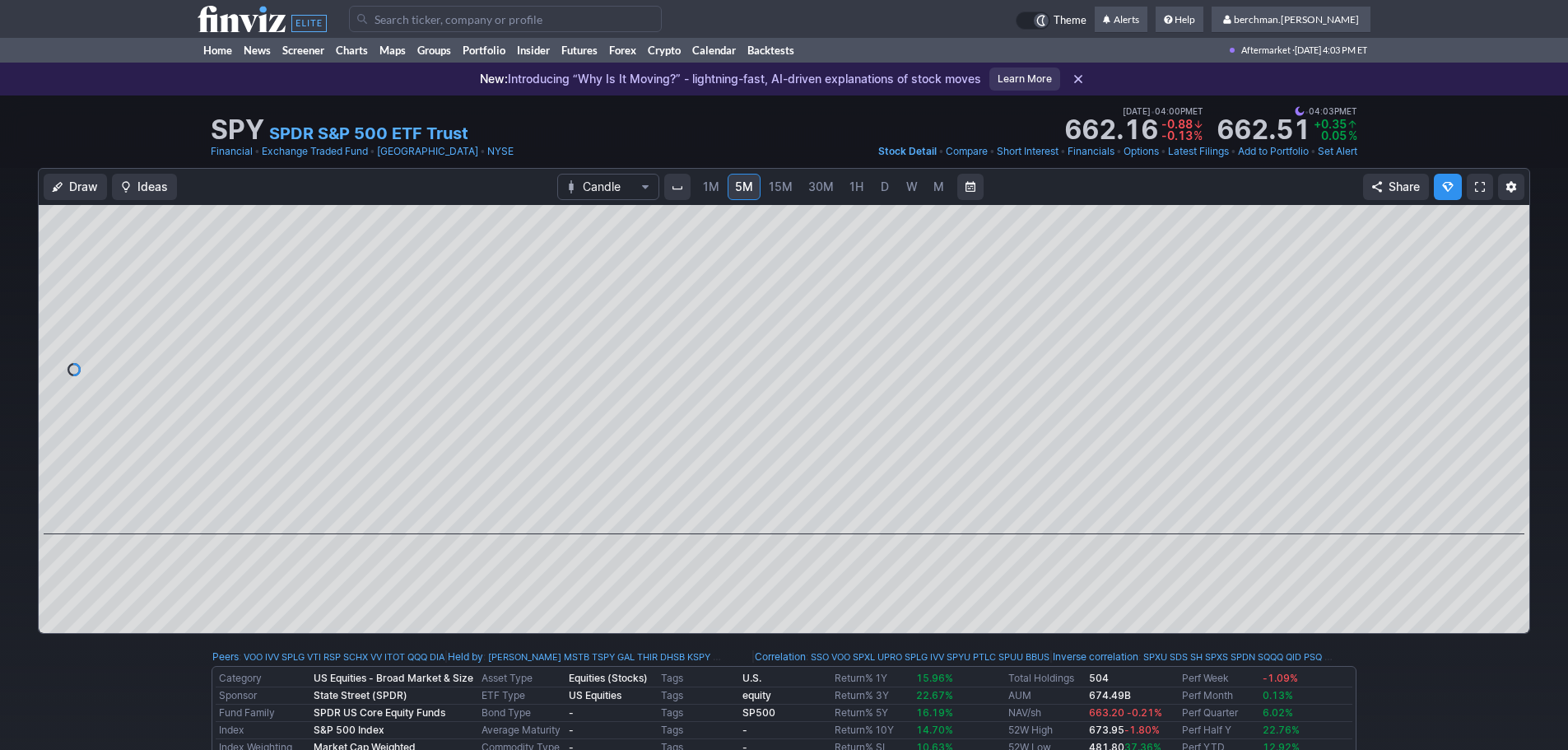
click at [454, 23] on input "Search" at bounding box center [506, 19] width 313 height 27
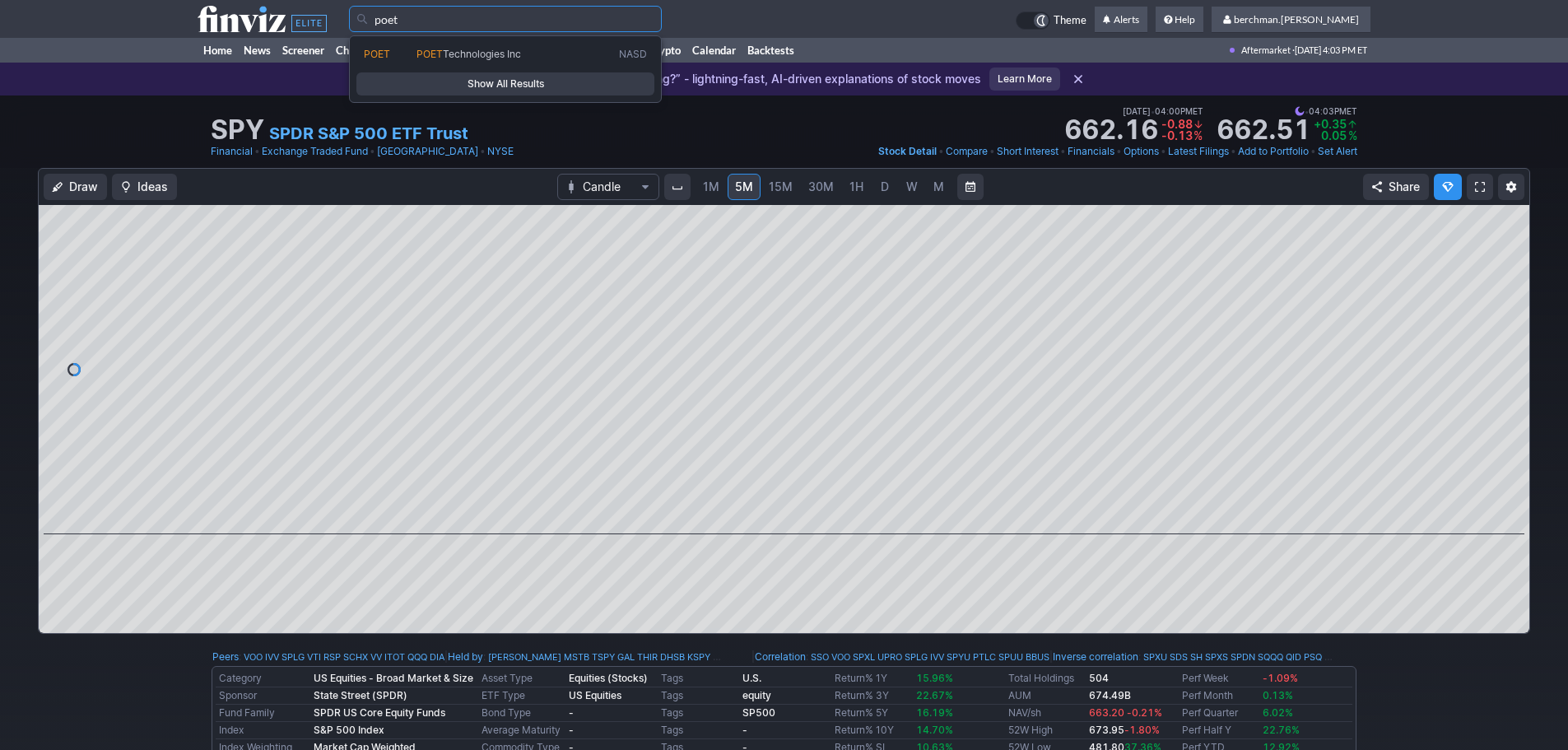
type input "poet"
